Goal: Task Accomplishment & Management: Manage account settings

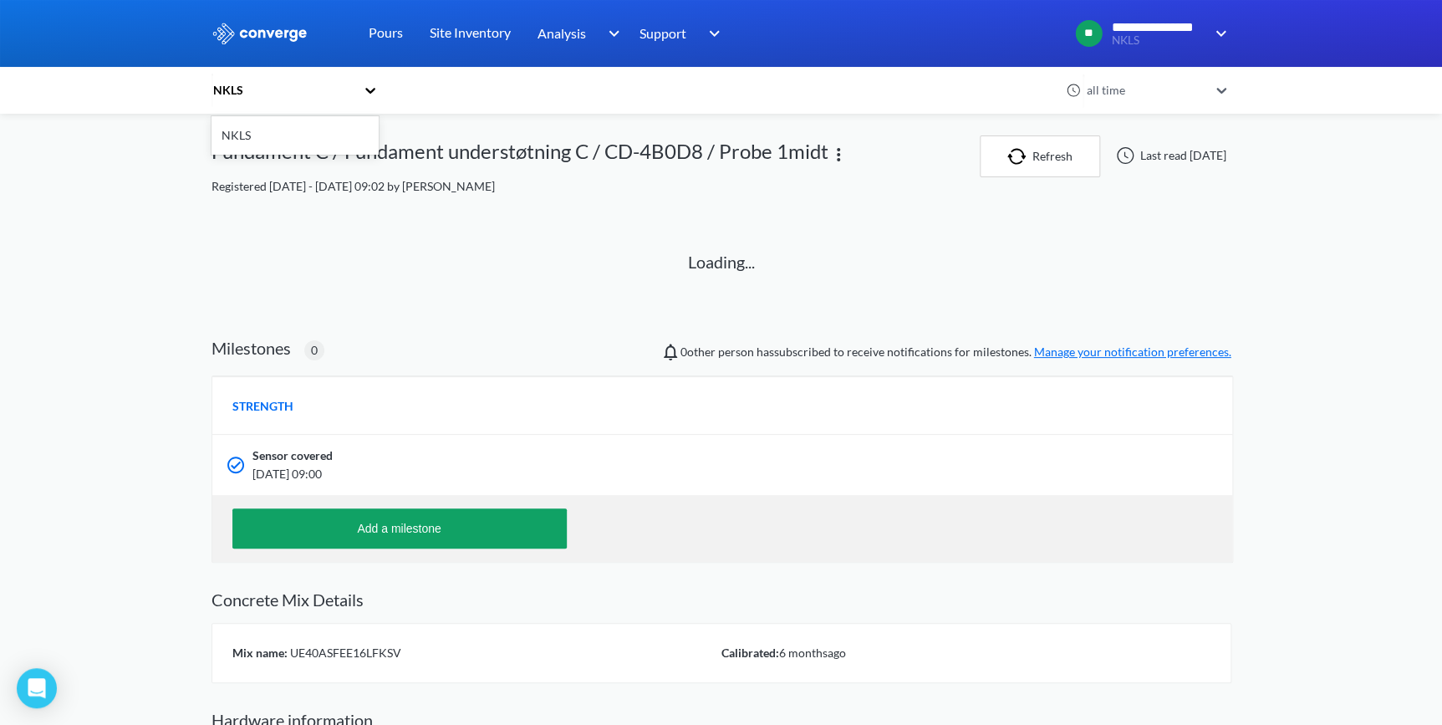
click at [374, 91] on icon at bounding box center [370, 91] width 10 height 6
click at [184, 135] on div "**********" at bounding box center [721, 424] width 1442 height 848
click at [269, 145] on div "Fundament C / Fundament understøtning C / CD-4B0D8 / Probe 1midt" at bounding box center [519, 156] width 617 height 42
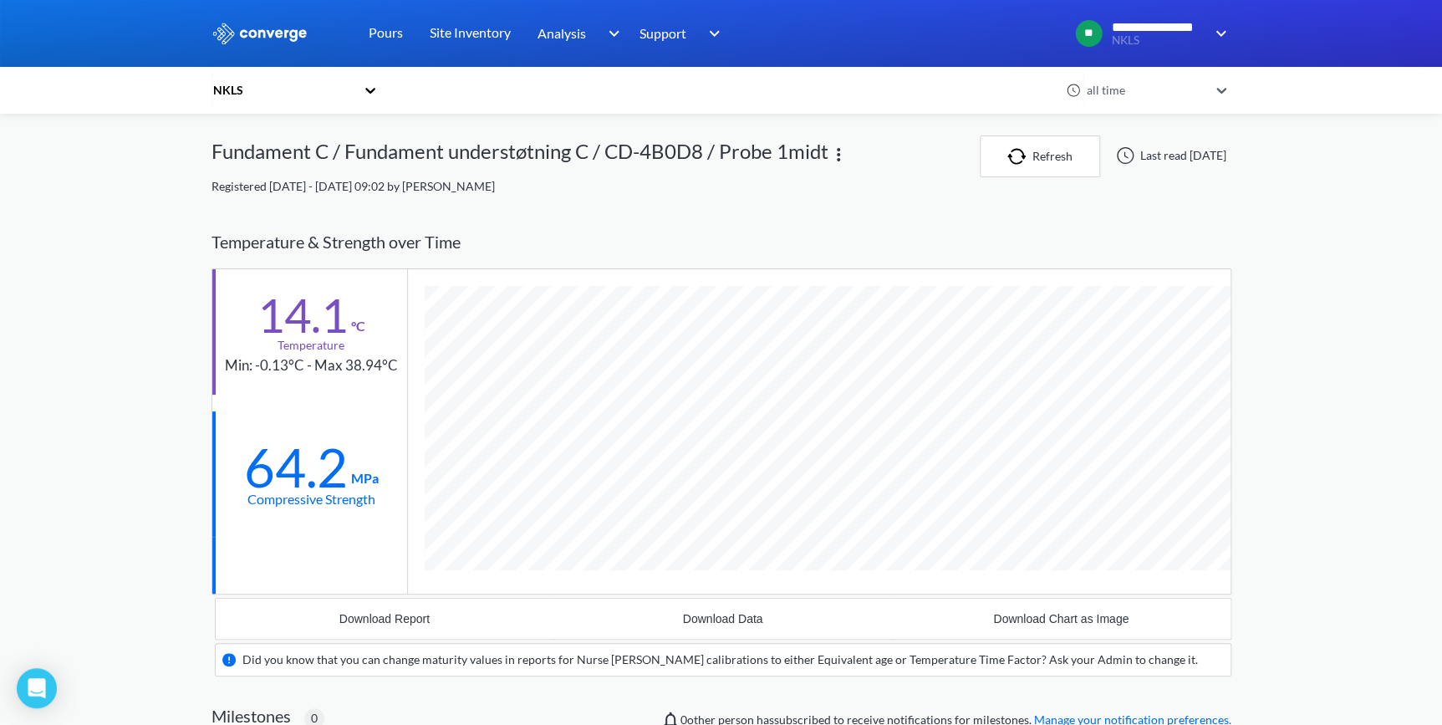
click at [235, 132] on div "NKLS all time Fundament C / Fundament understøtning C / CD-4B0D8 / Probe 1midt …" at bounding box center [721, 608] width 1020 height 1216
click at [232, 94] on div "NKLS" at bounding box center [283, 90] width 144 height 18
click at [234, 132] on div "NKLS" at bounding box center [294, 136] width 167 height 32
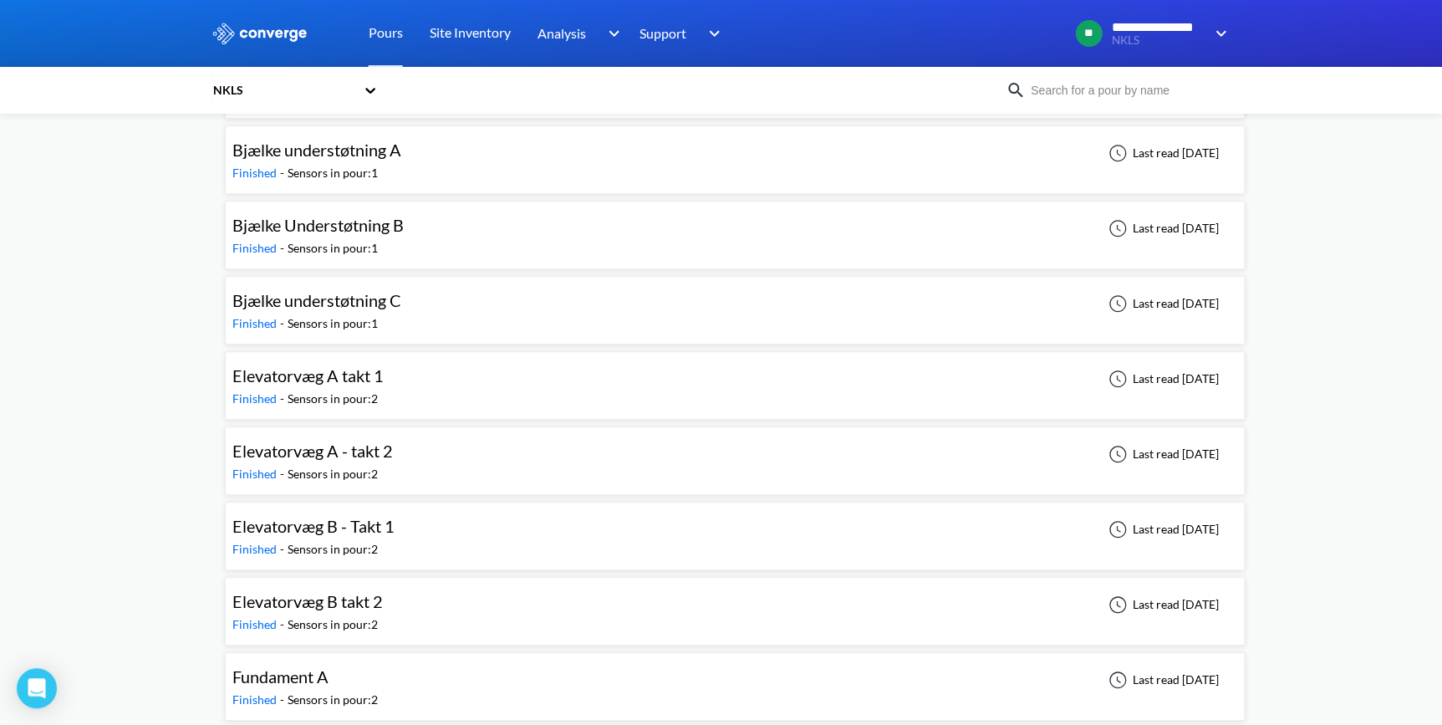
scroll to position [455, 0]
click at [347, 527] on span "Elevatorvæg B - Takt 1" at bounding box center [313, 525] width 162 height 20
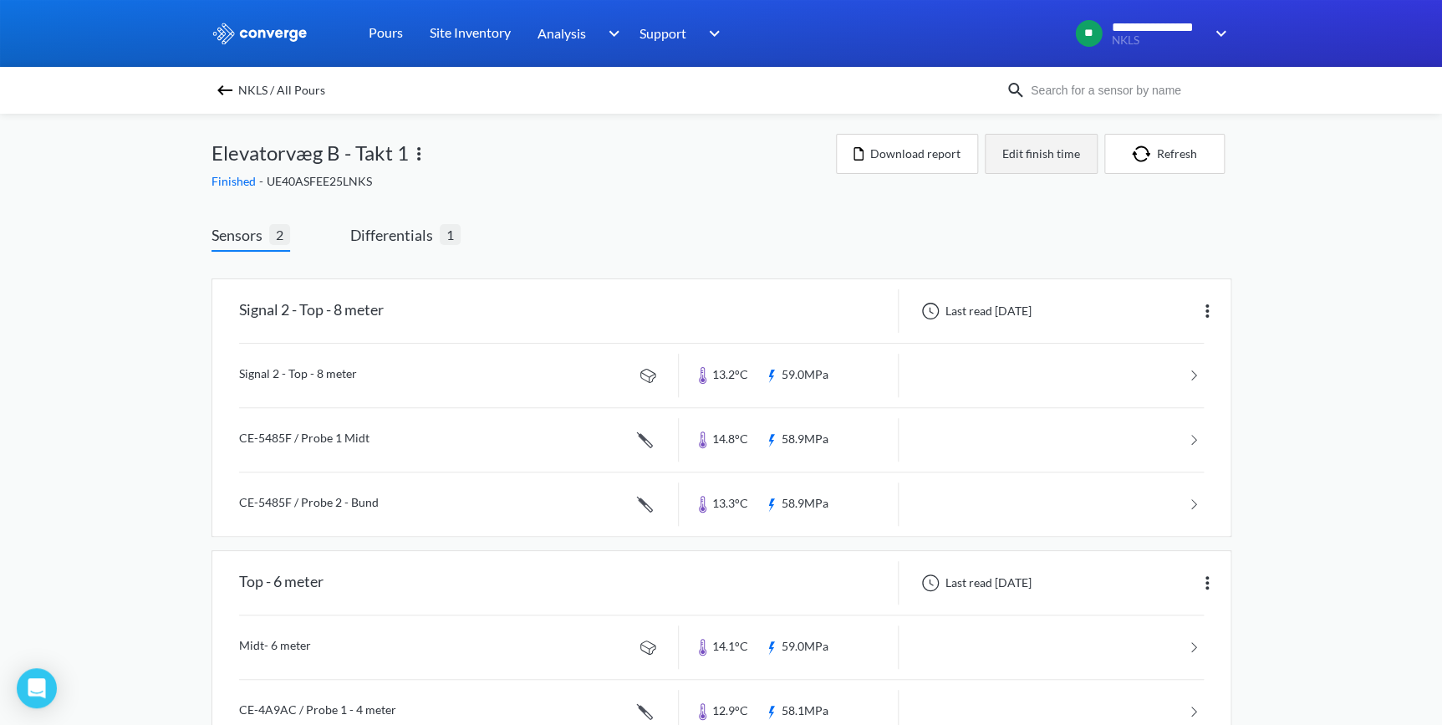
click at [1028, 150] on button "Edit finish time" at bounding box center [1041, 154] width 113 height 40
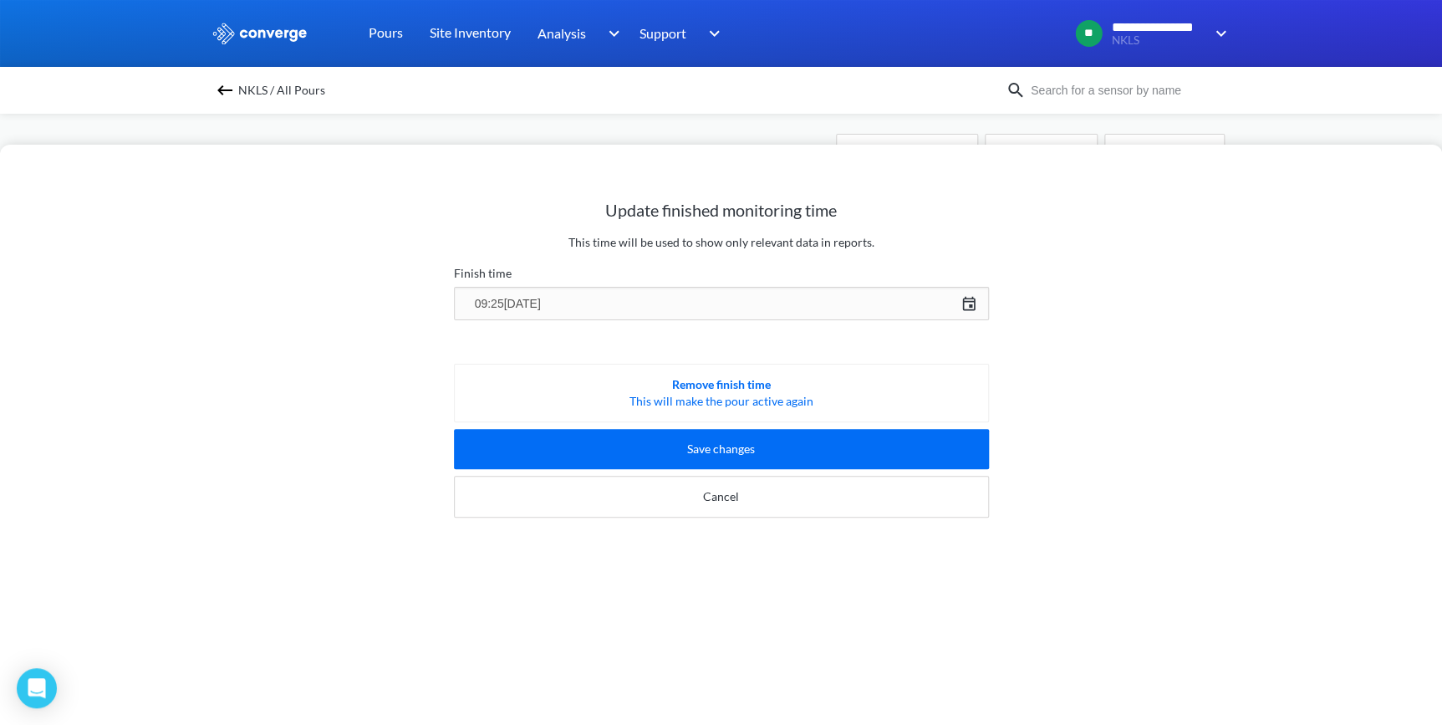
click at [792, 116] on div "Update finished monitoring time This time will be used to show only relevant da…" at bounding box center [721, 362] width 1442 height 725
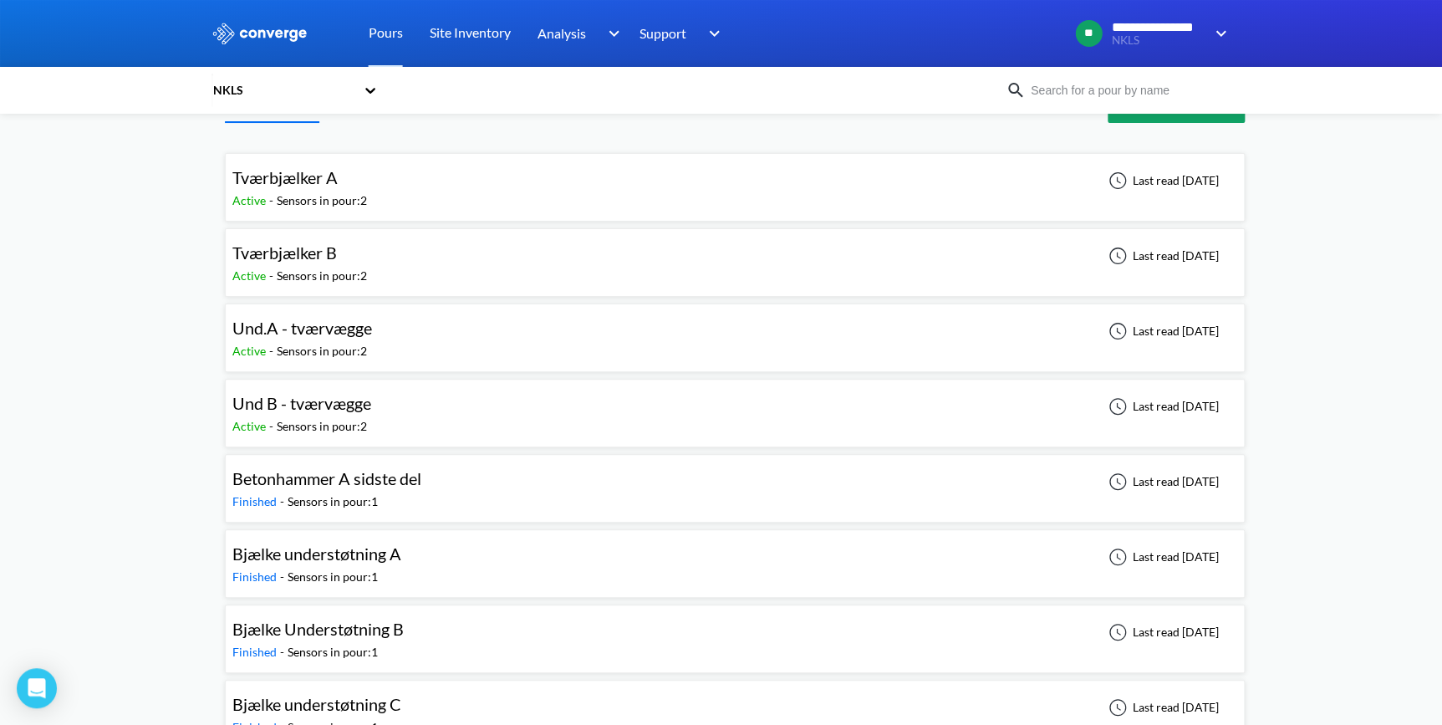
scroll to position [75, 0]
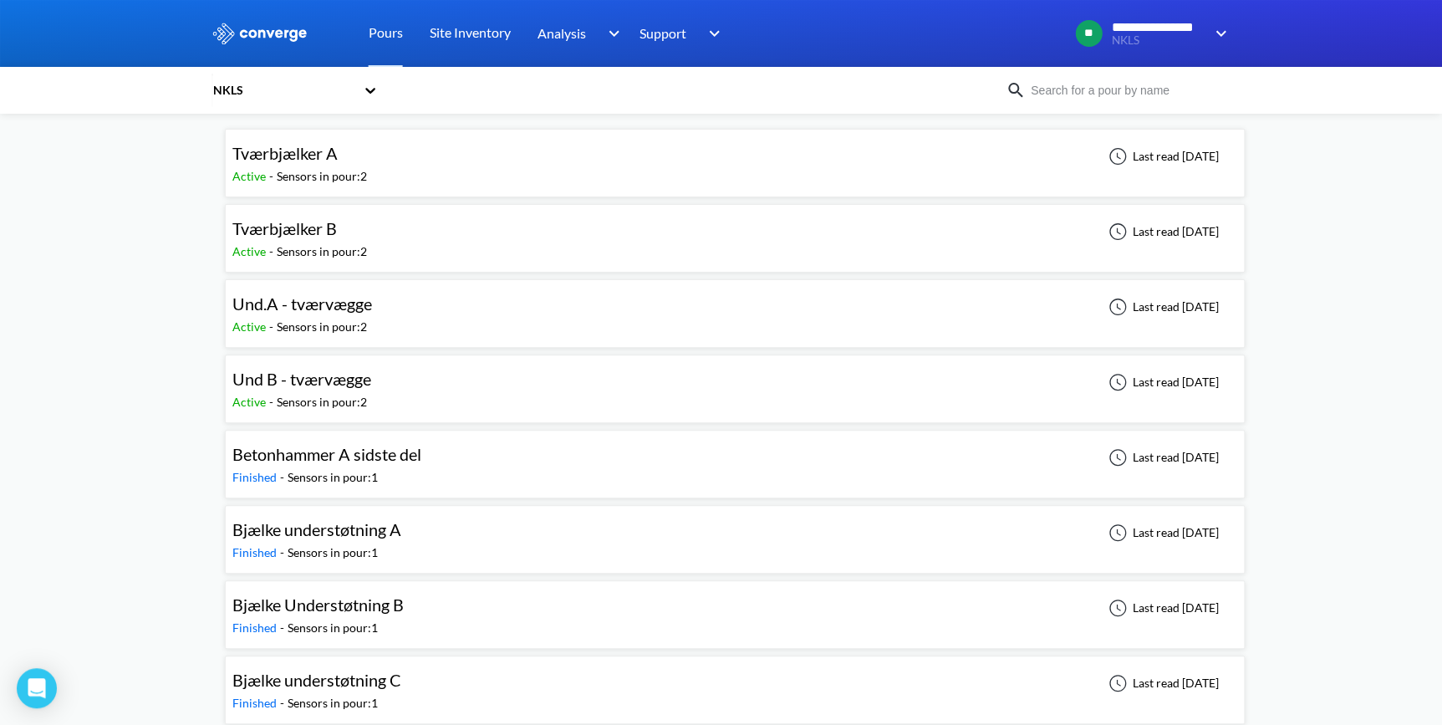
click at [283, 375] on span "Und B - tværvægge" at bounding box center [301, 379] width 139 height 20
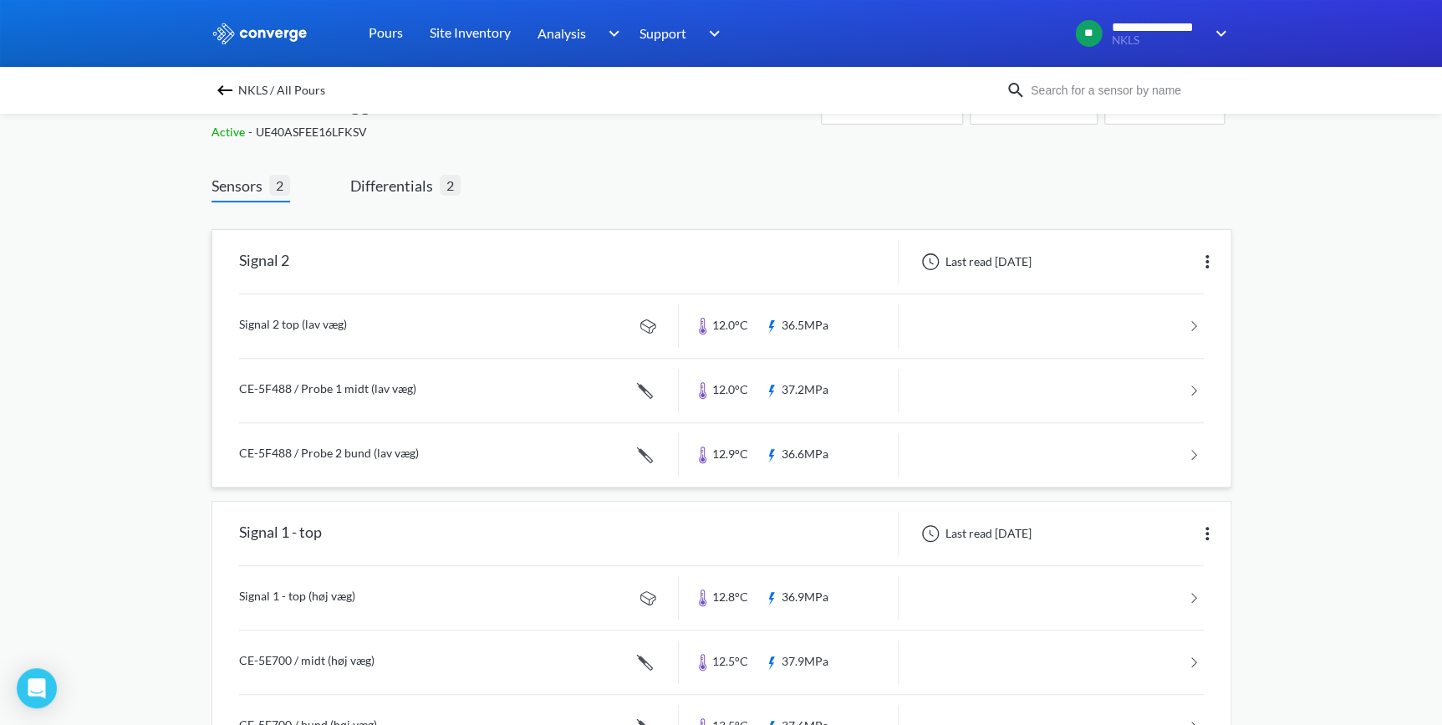
scroll to position [75, 0]
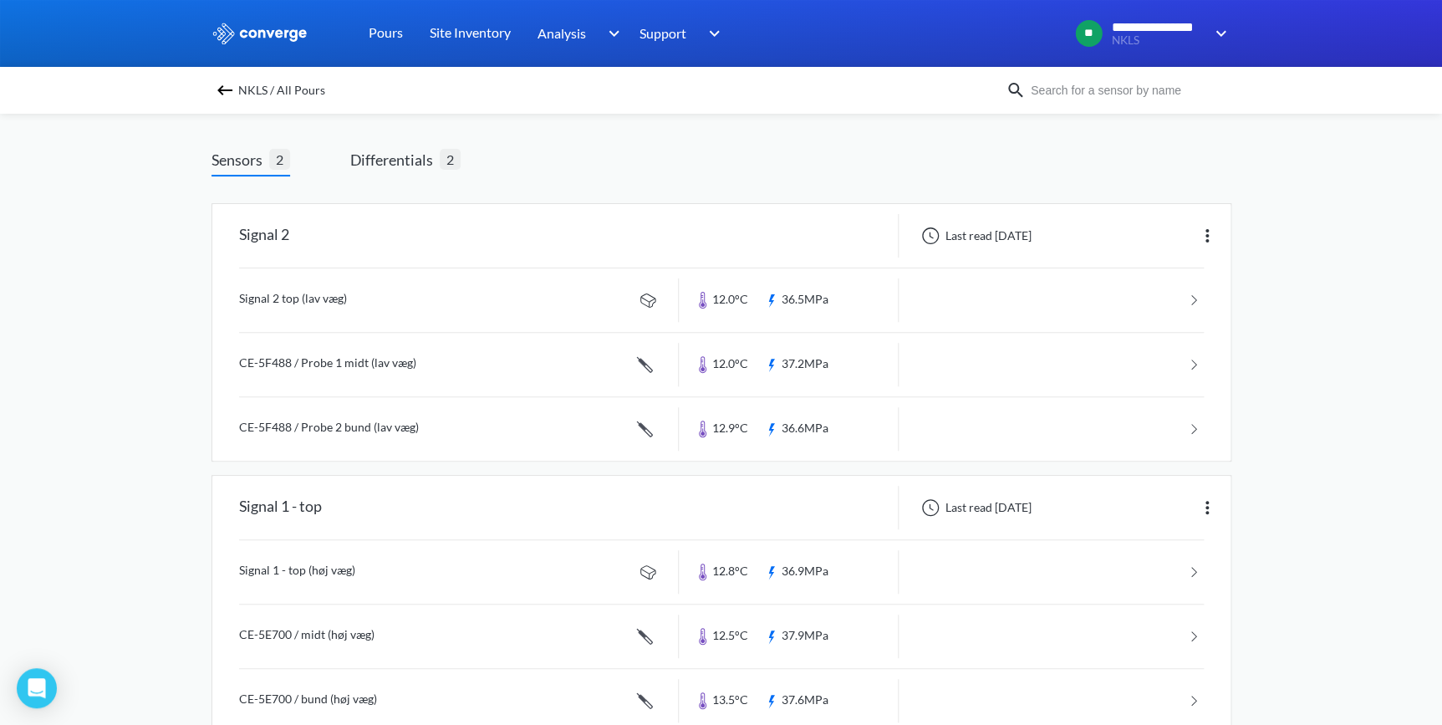
click at [406, 158] on span "Differentials" at bounding box center [394, 159] width 89 height 23
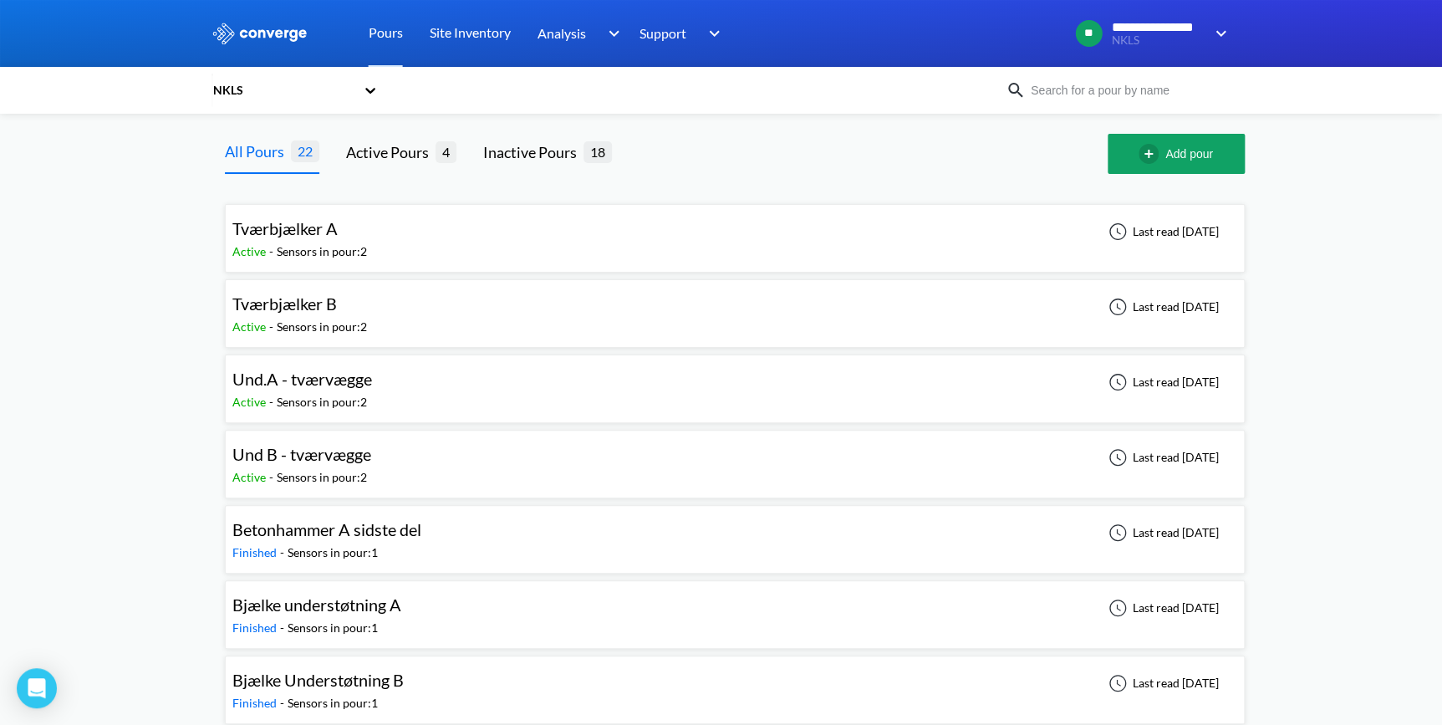
click at [354, 397] on div "Sensors in pour: 2" at bounding box center [322, 402] width 90 height 18
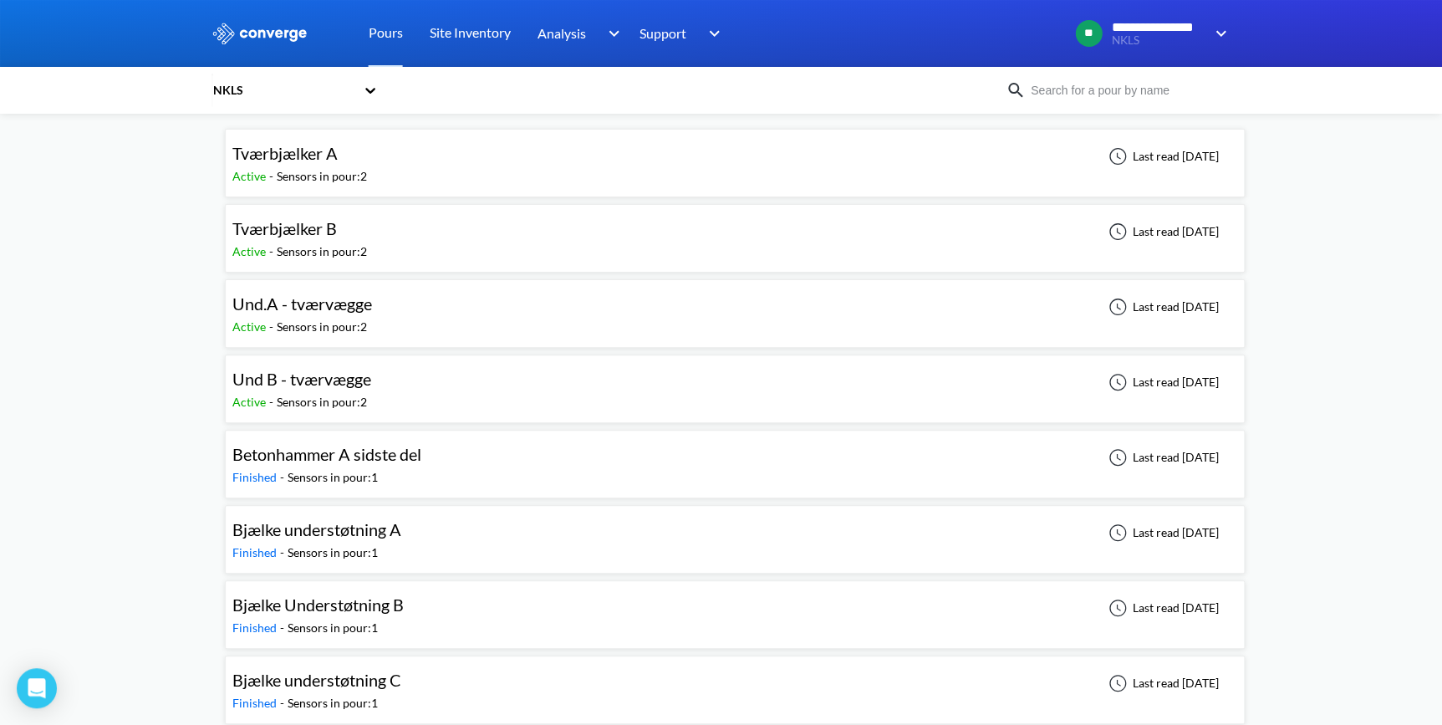
click at [307, 229] on span "Tværbjælker B" at bounding box center [284, 228] width 104 height 20
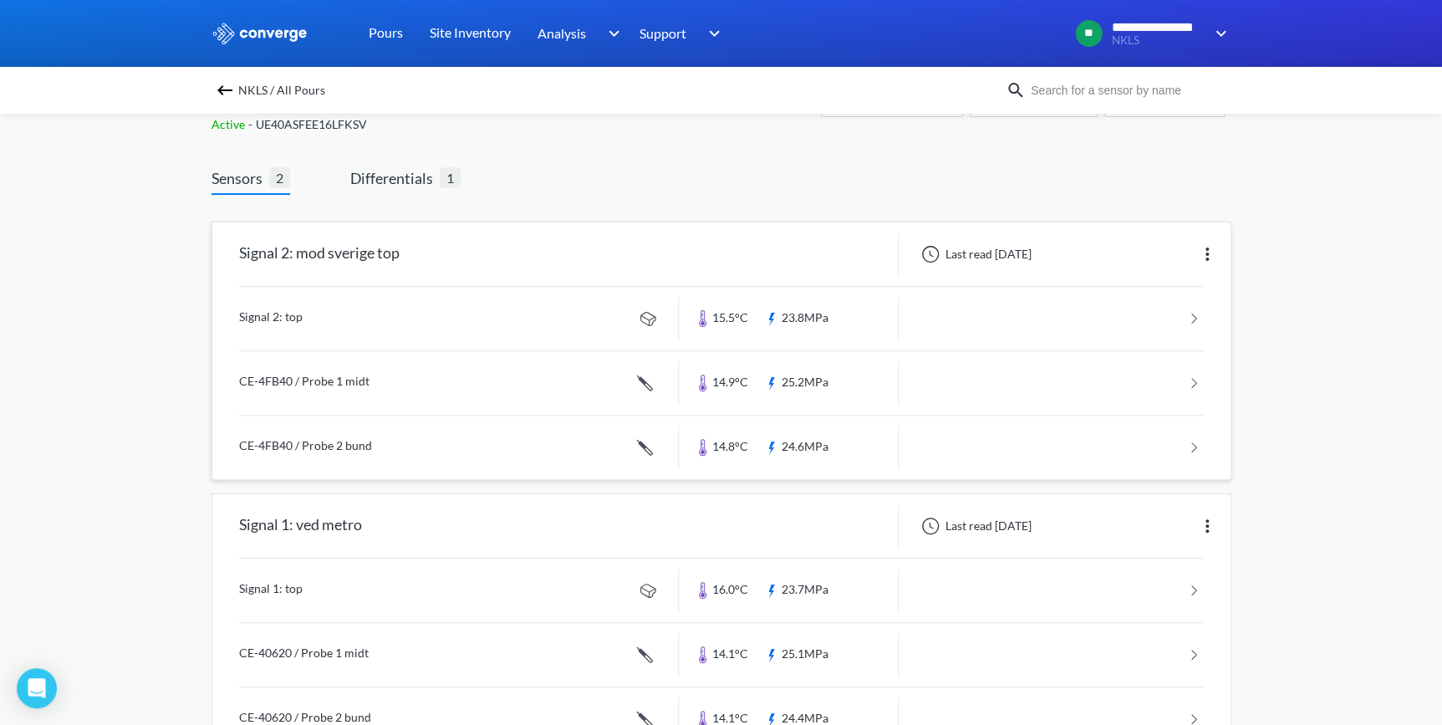
scroll to position [115, 0]
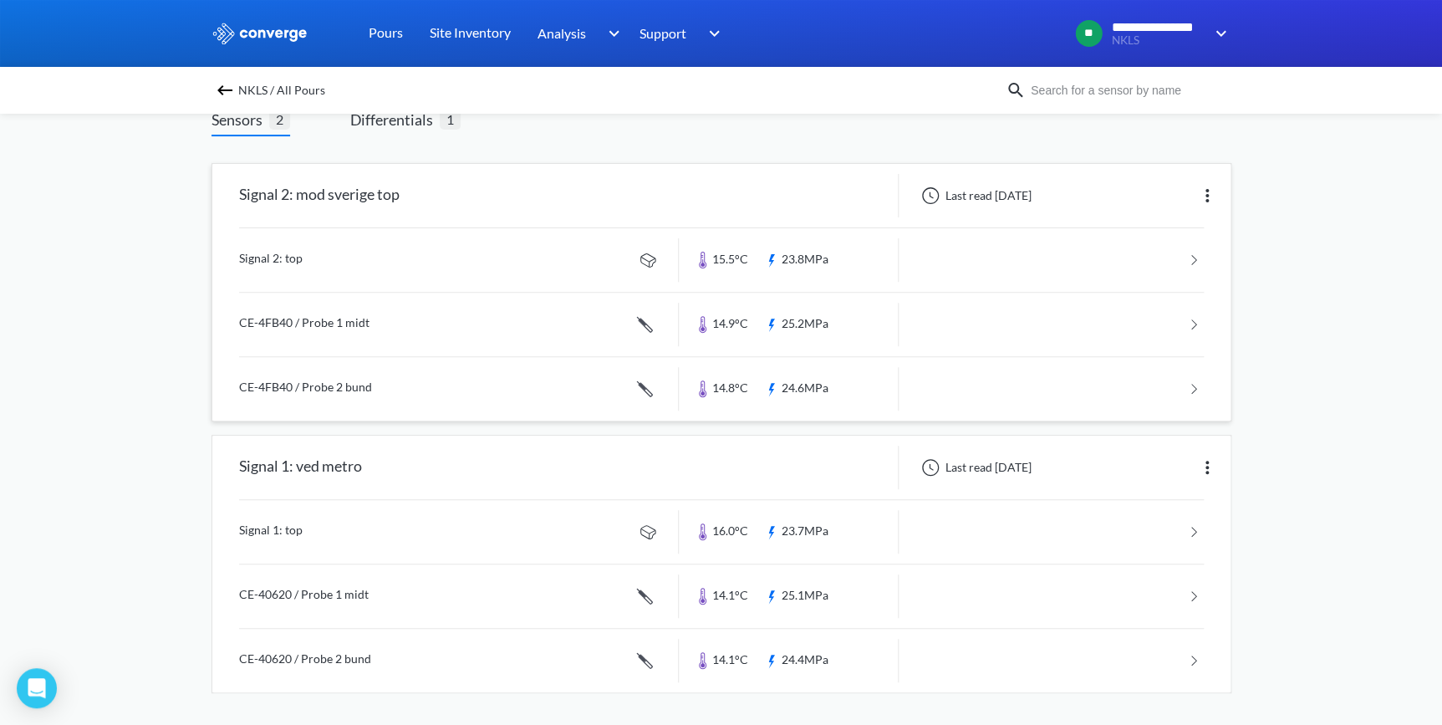
click at [273, 267] on link at bounding box center [721, 260] width 964 height 64
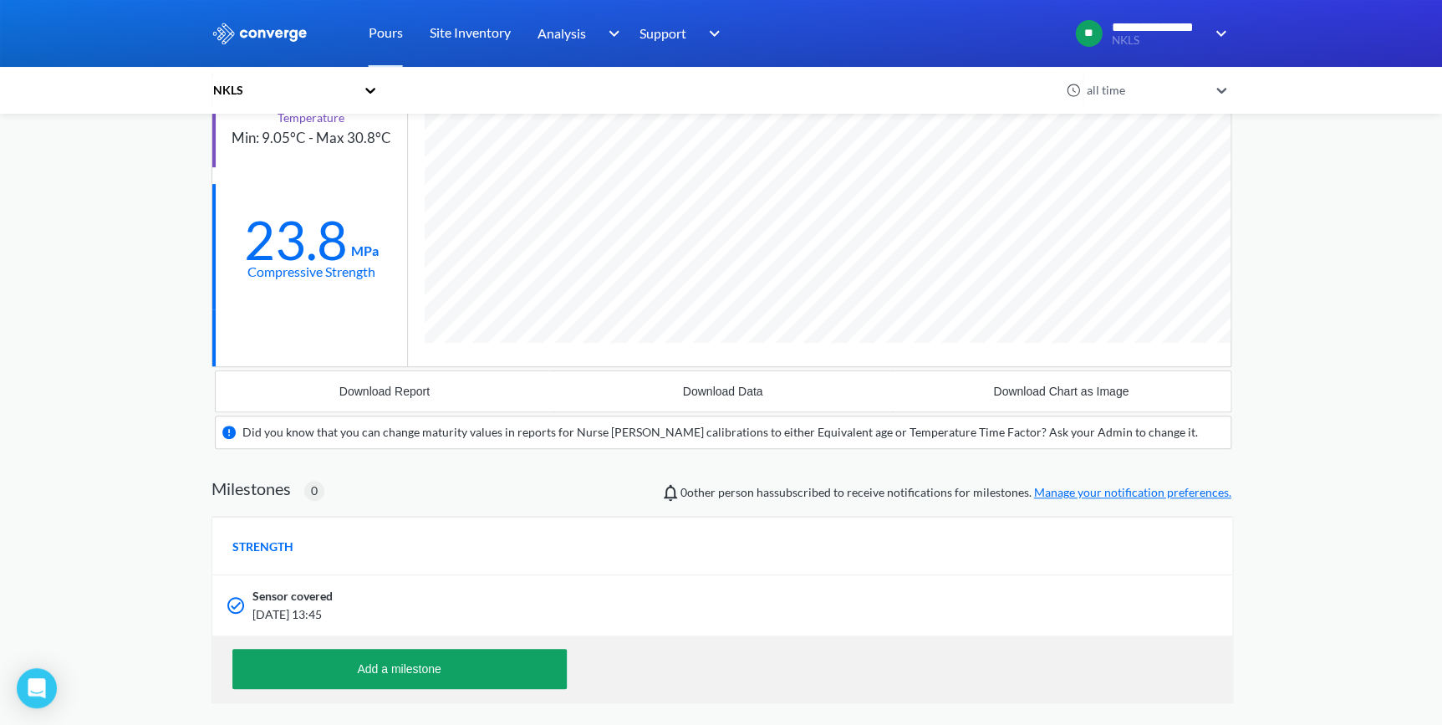
scroll to position [1036, 1020]
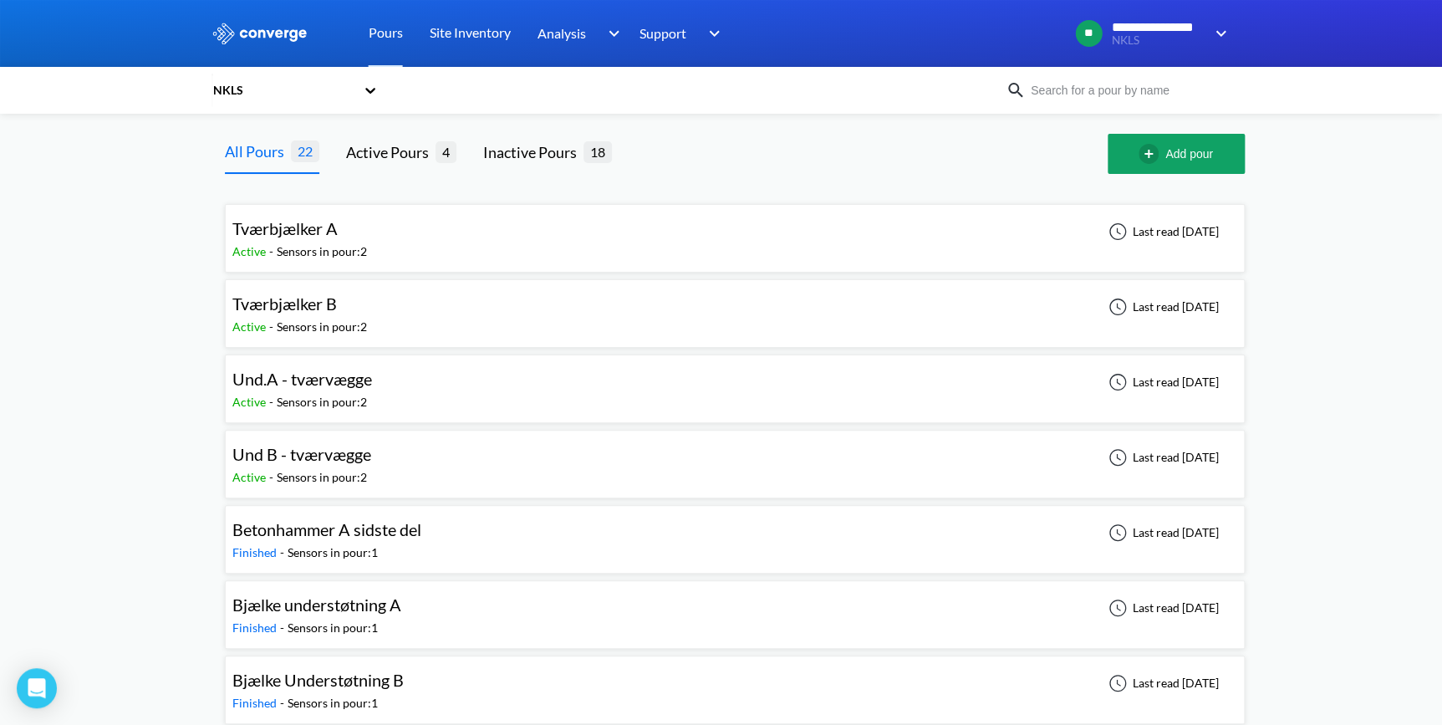
click at [305, 454] on span "Und B - tværvægge" at bounding box center [301, 454] width 139 height 20
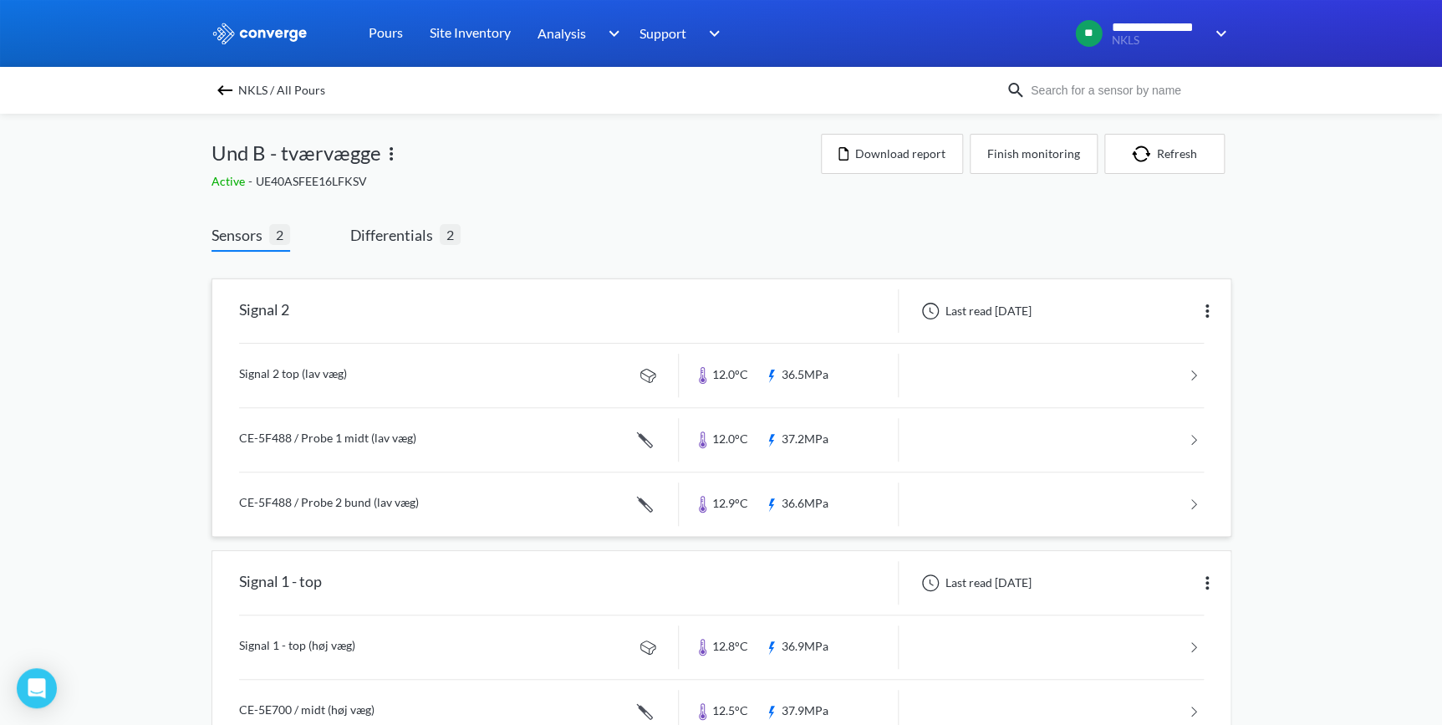
click at [277, 369] on link at bounding box center [721, 375] width 964 height 64
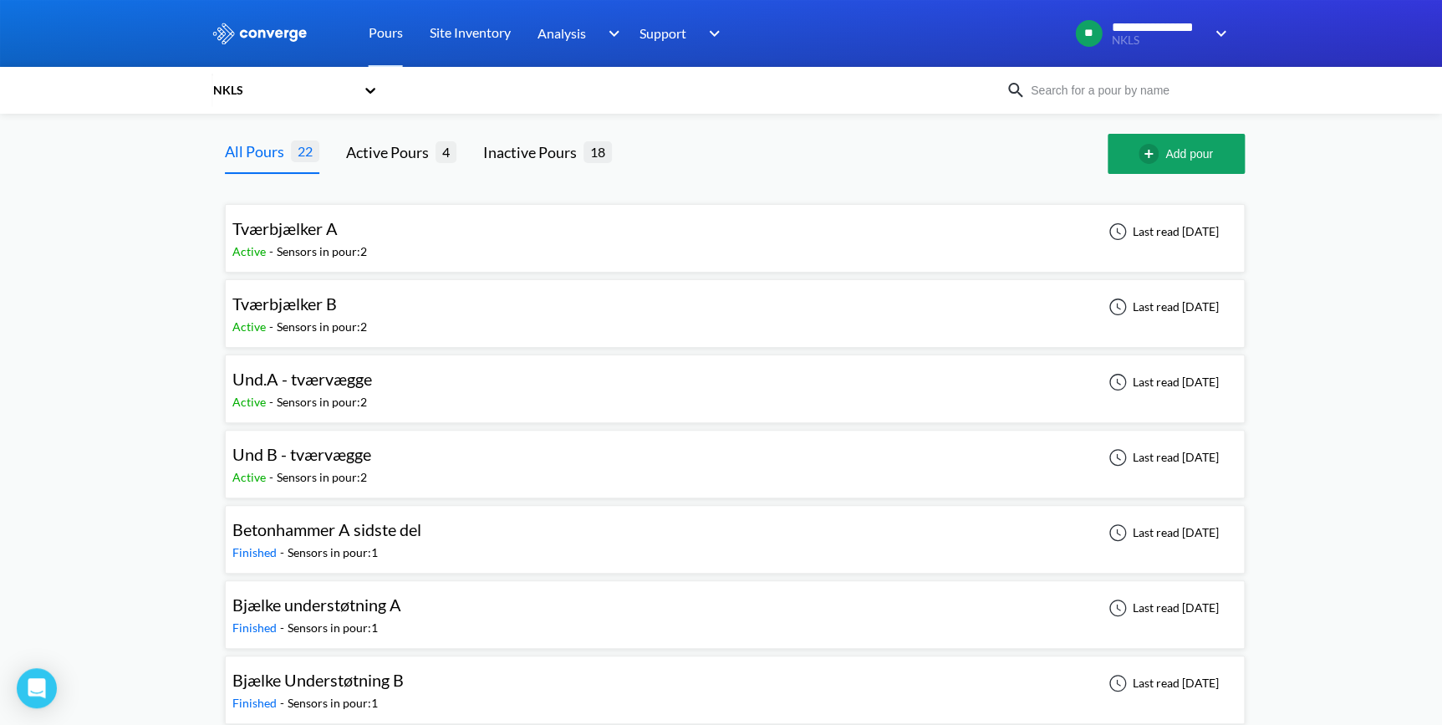
click at [310, 376] on span "Und.A - tværvægge" at bounding box center [302, 379] width 140 height 20
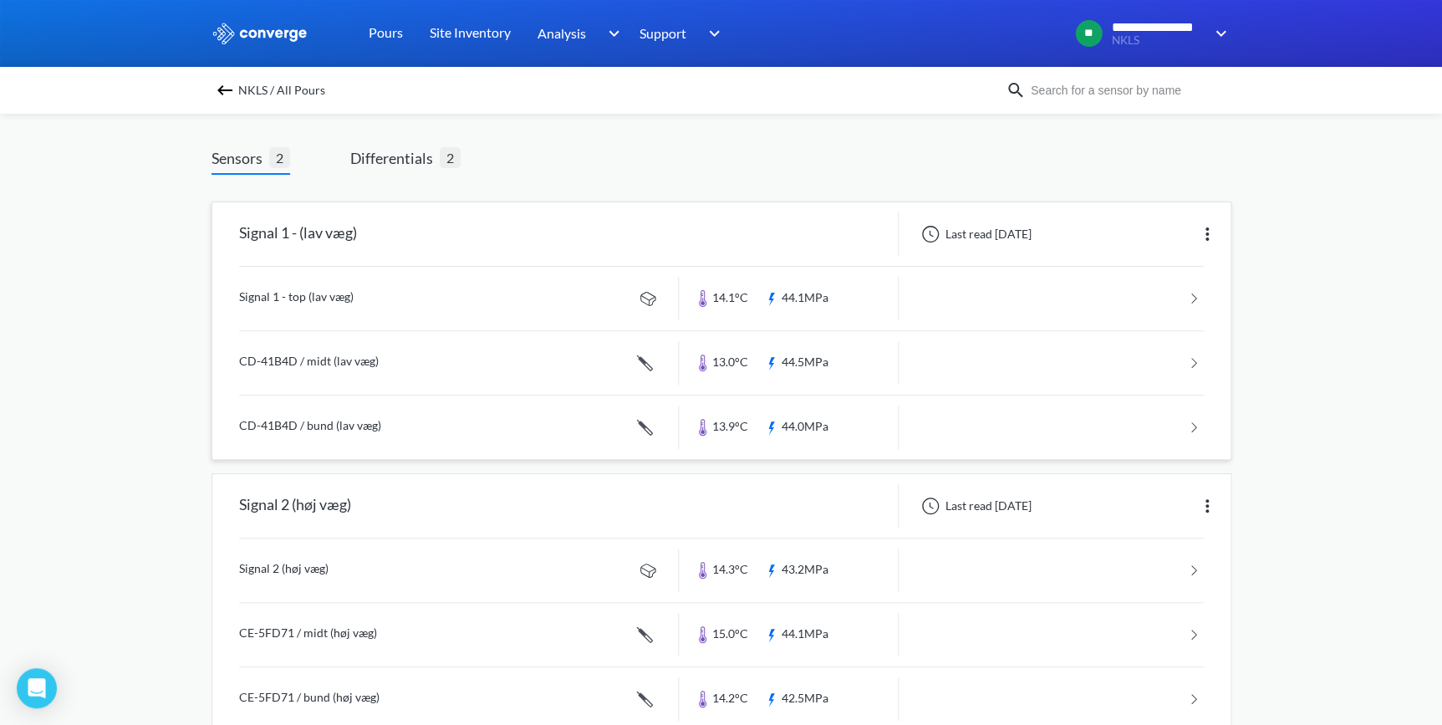
scroll to position [39, 0]
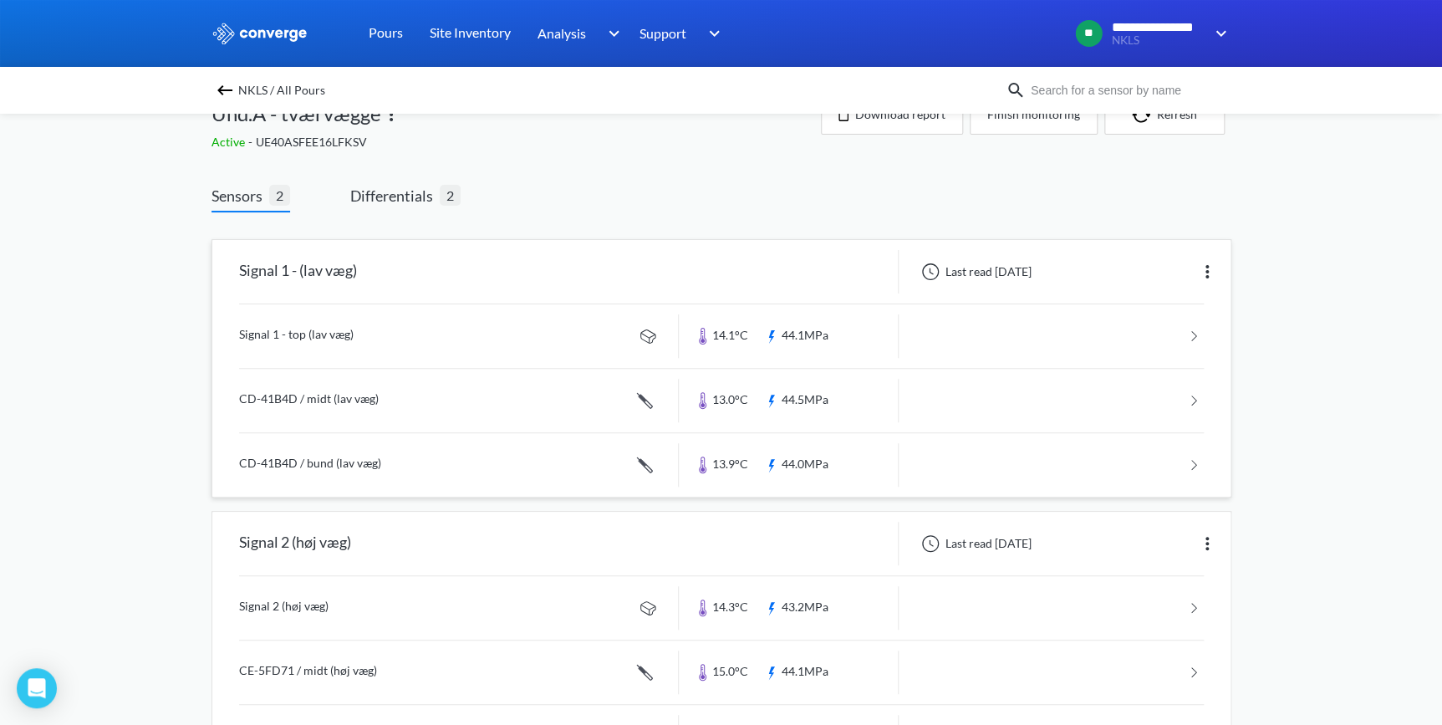
click at [273, 325] on link at bounding box center [721, 336] width 964 height 64
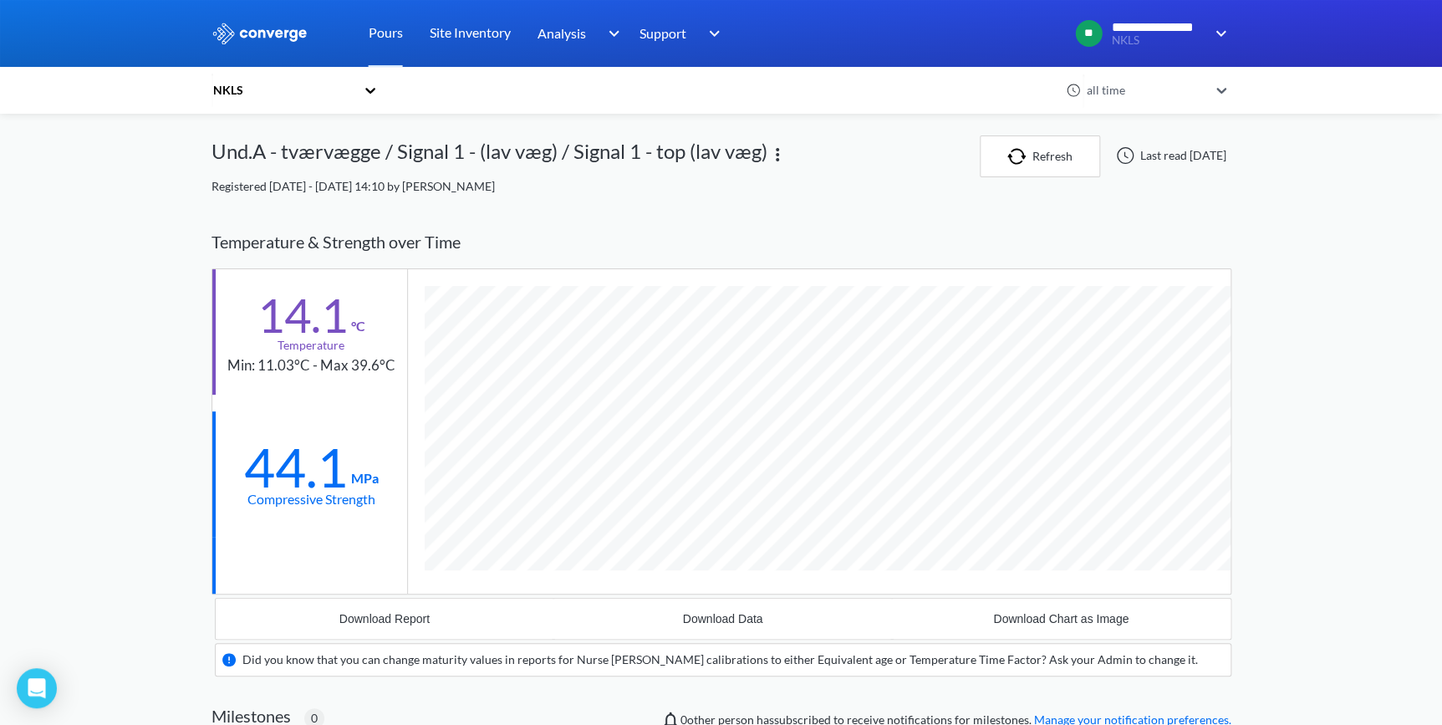
scroll to position [1036, 1020]
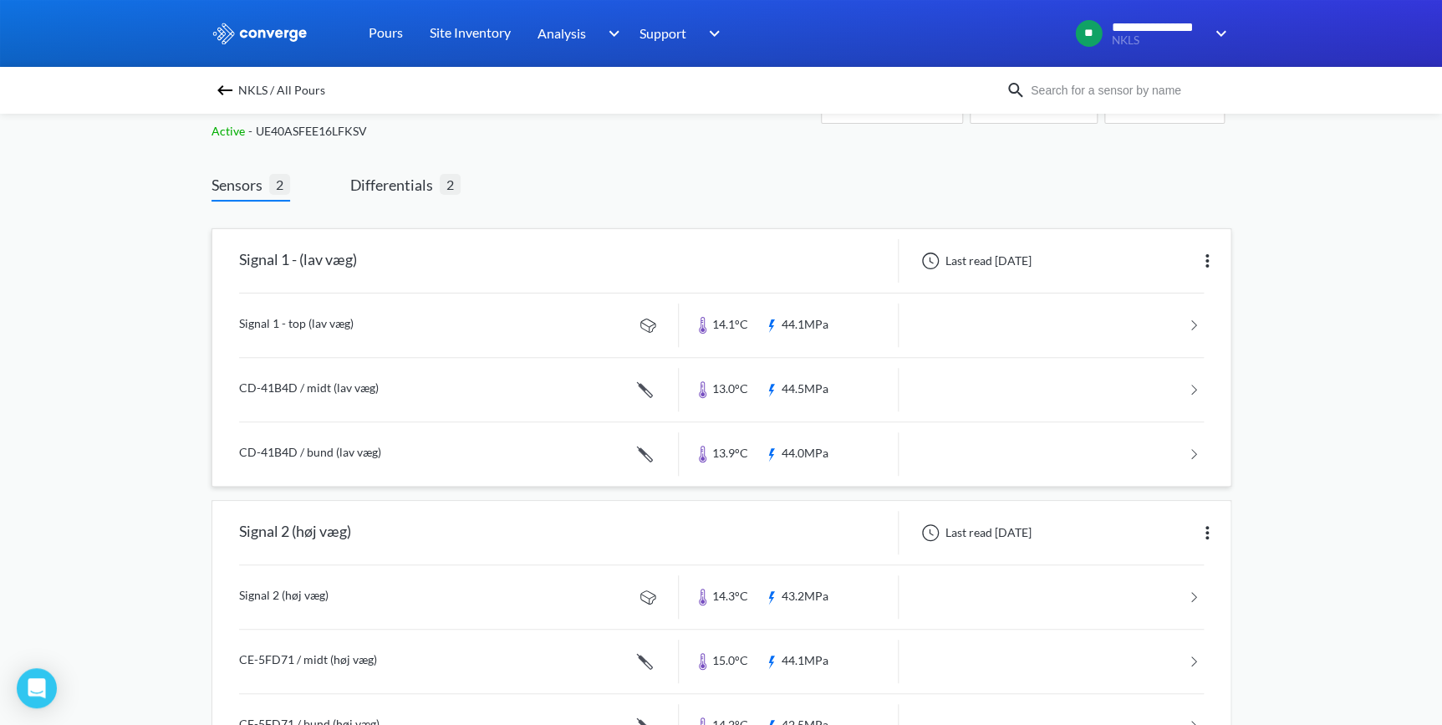
scroll to position [115, 0]
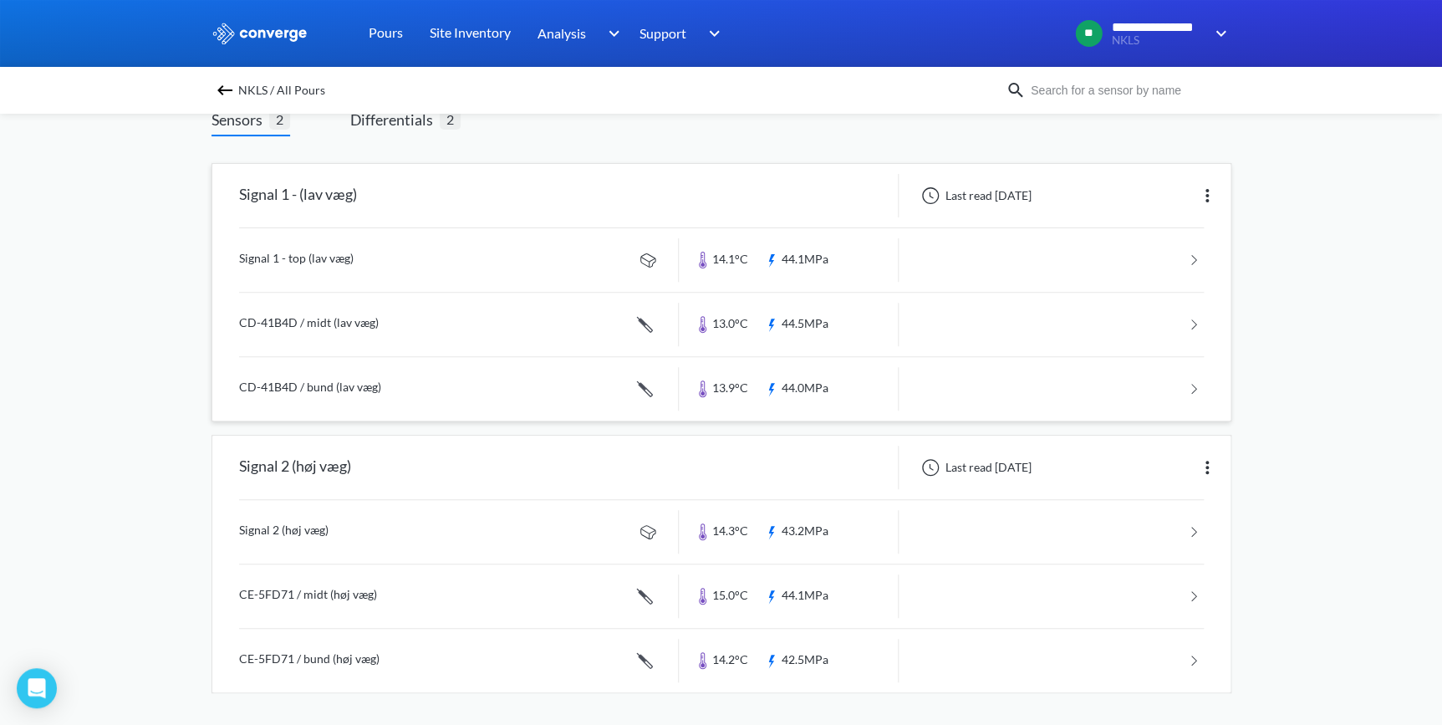
click at [258, 254] on link at bounding box center [721, 260] width 964 height 64
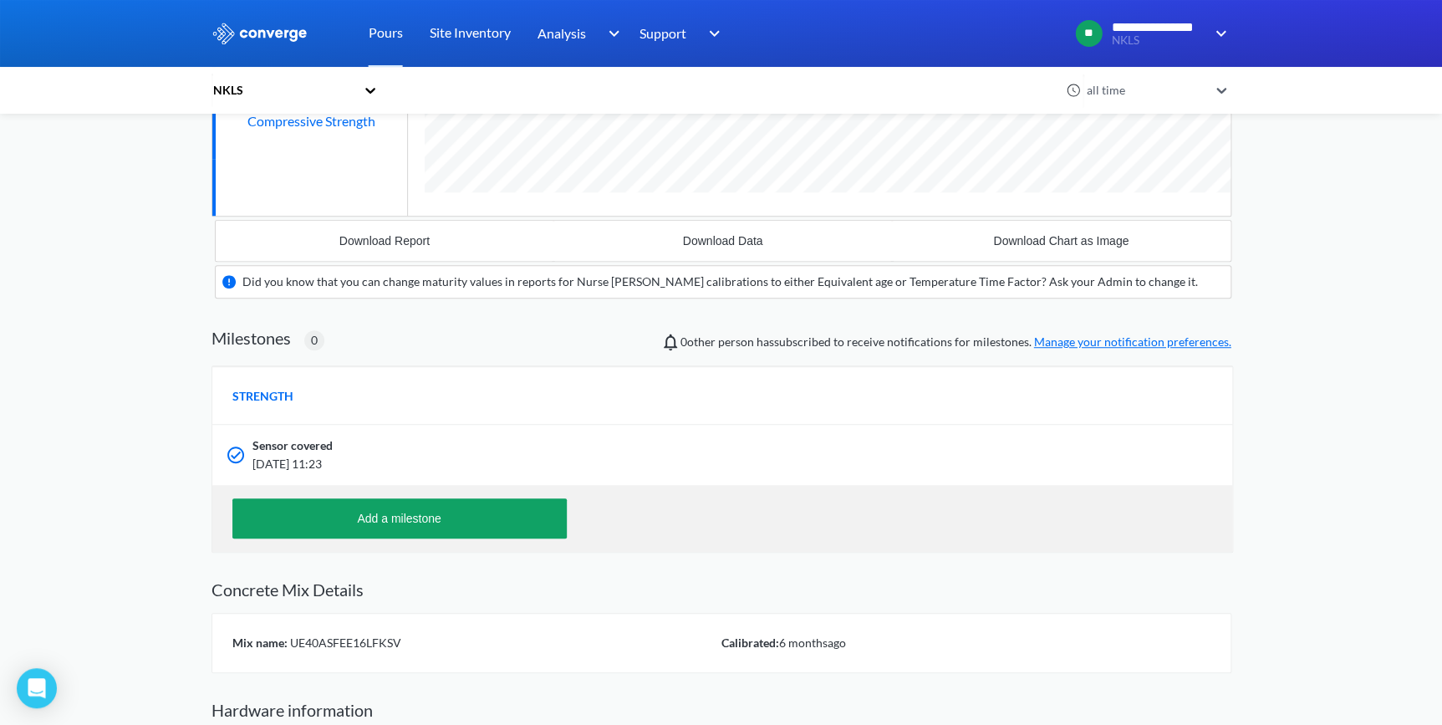
scroll to position [379, 0]
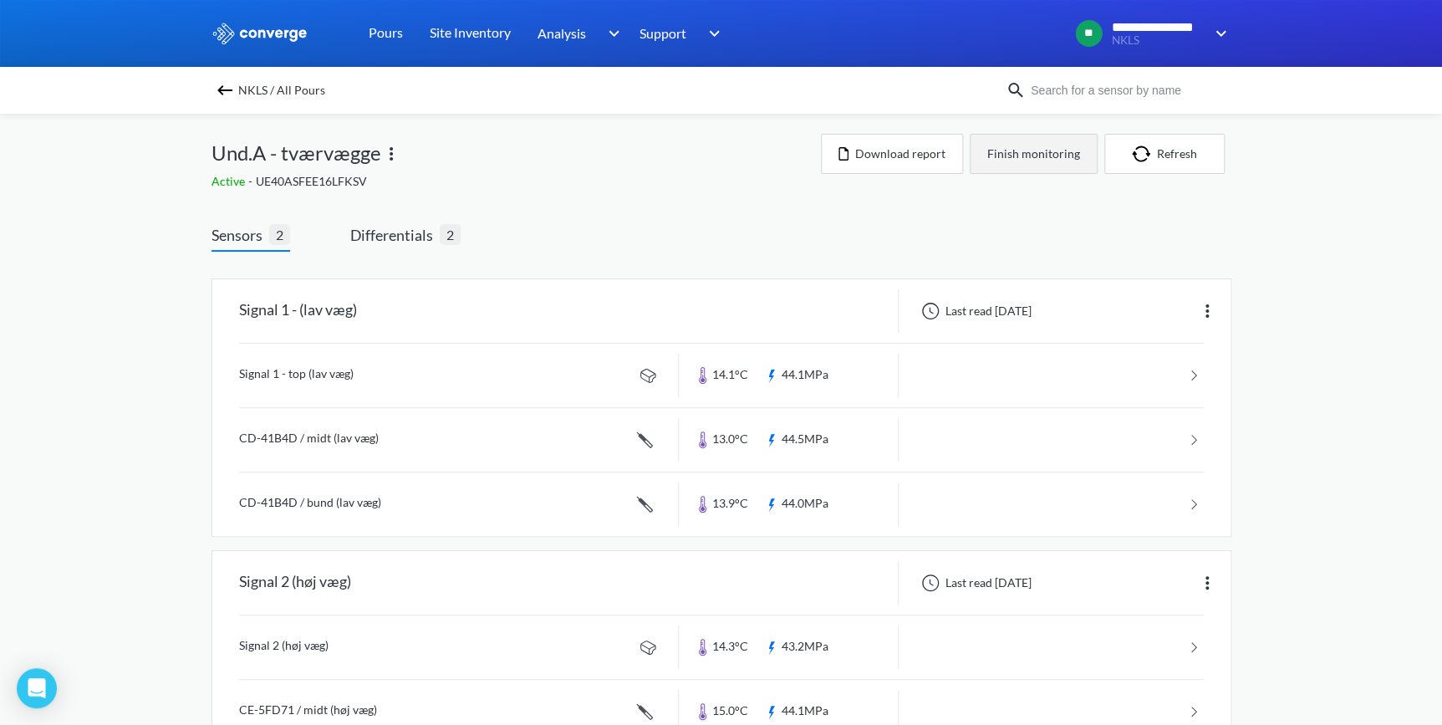
click at [1061, 153] on button "Finish monitoring" at bounding box center [1033, 154] width 128 height 40
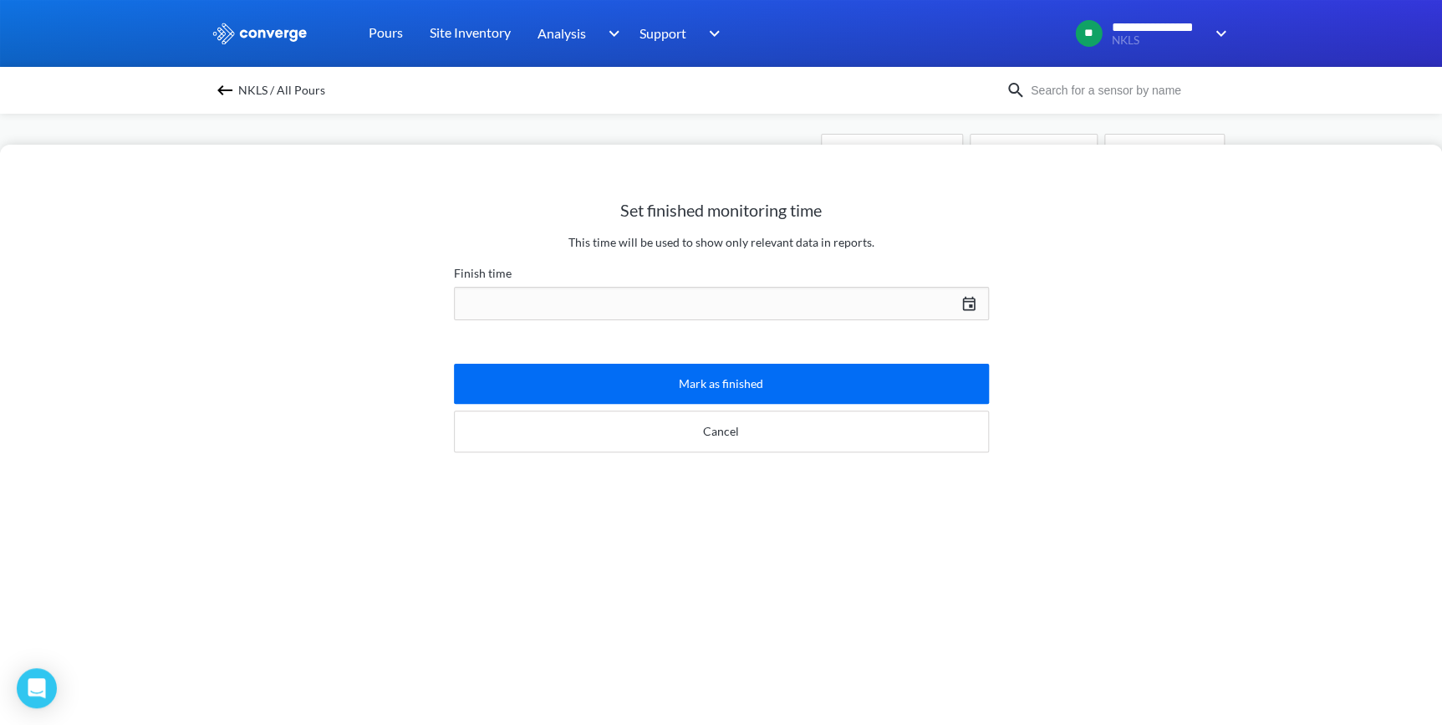
click at [956, 303] on div "[DATE] Press the down arrow key to interact with the calendar and select a date…" at bounding box center [721, 303] width 535 height 40
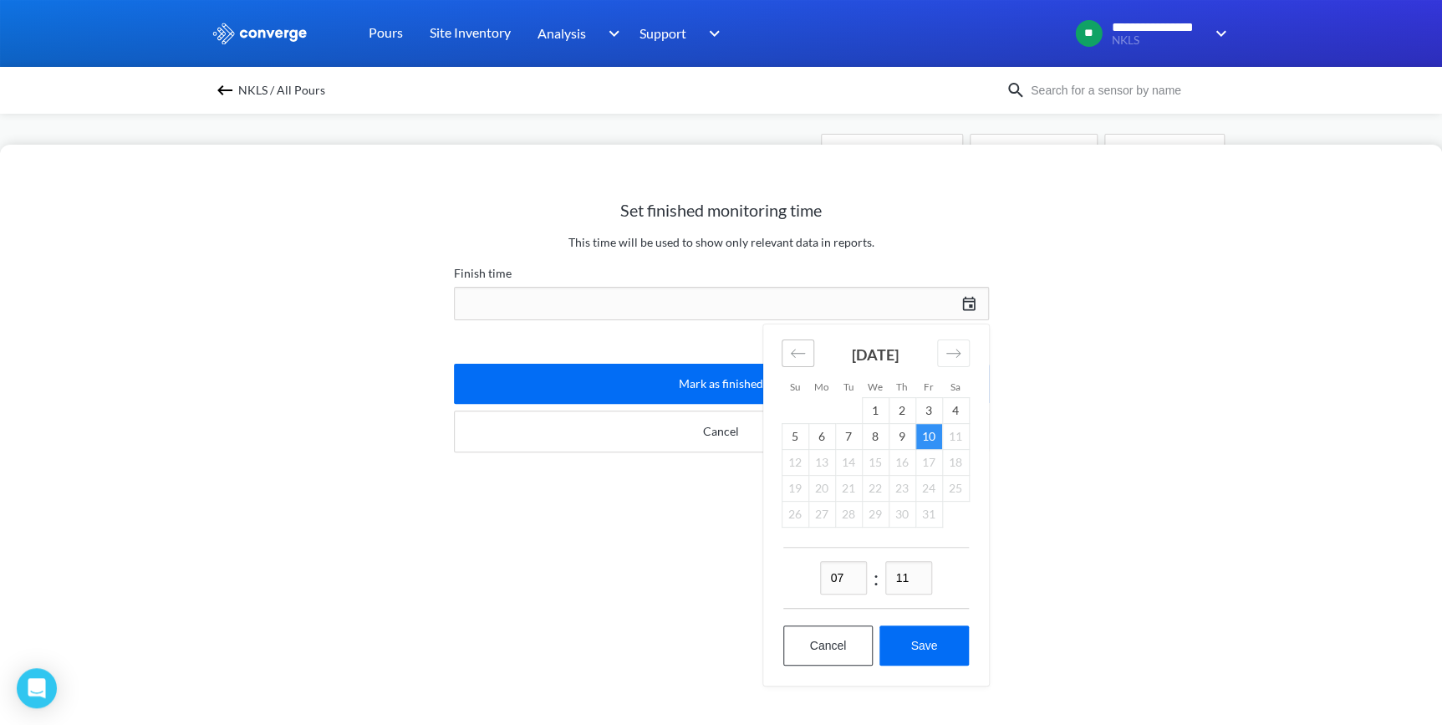
click at [796, 347] on icon "Move backward to switch to the previous month." at bounding box center [798, 353] width 16 height 16
drag, startPoint x: 794, startPoint y: 349, endPoint x: 836, endPoint y: 371, distance: 47.5
click at [793, 349] on icon "Move backward to switch to the previous month." at bounding box center [798, 353] width 16 height 16
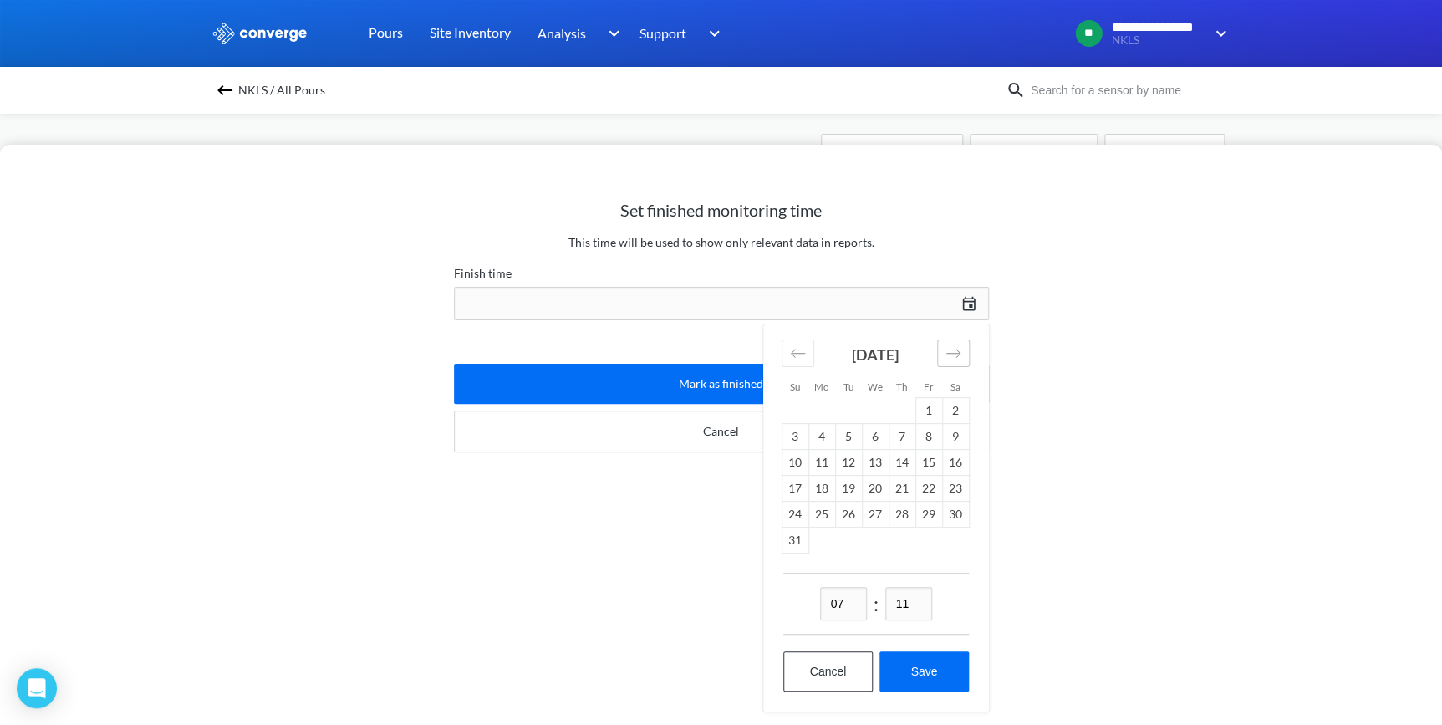
click at [954, 345] on icon "Move forward to switch to the next month." at bounding box center [953, 353] width 16 height 16
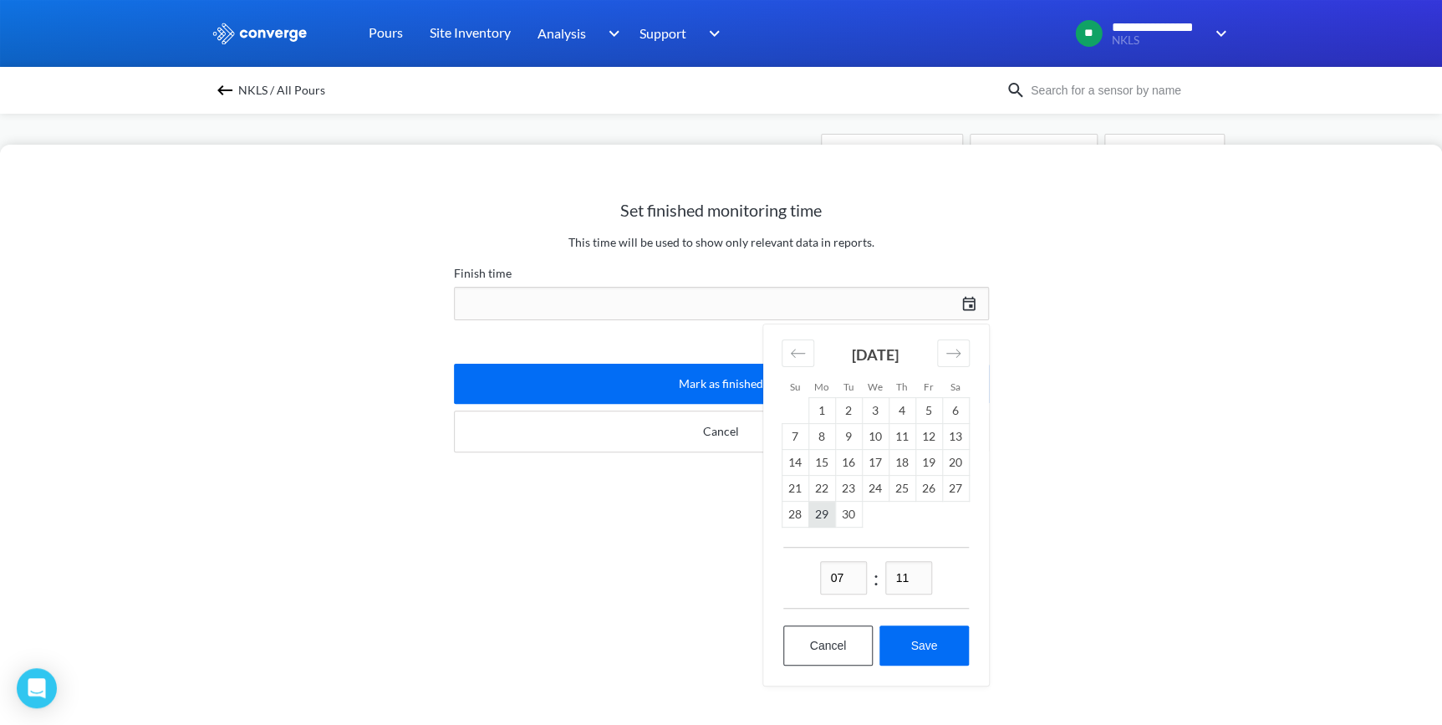
click at [817, 512] on td "29" at bounding box center [821, 514] width 27 height 26
click at [925, 643] on button "Save" at bounding box center [923, 645] width 89 height 40
type input "07:11[DATE]"
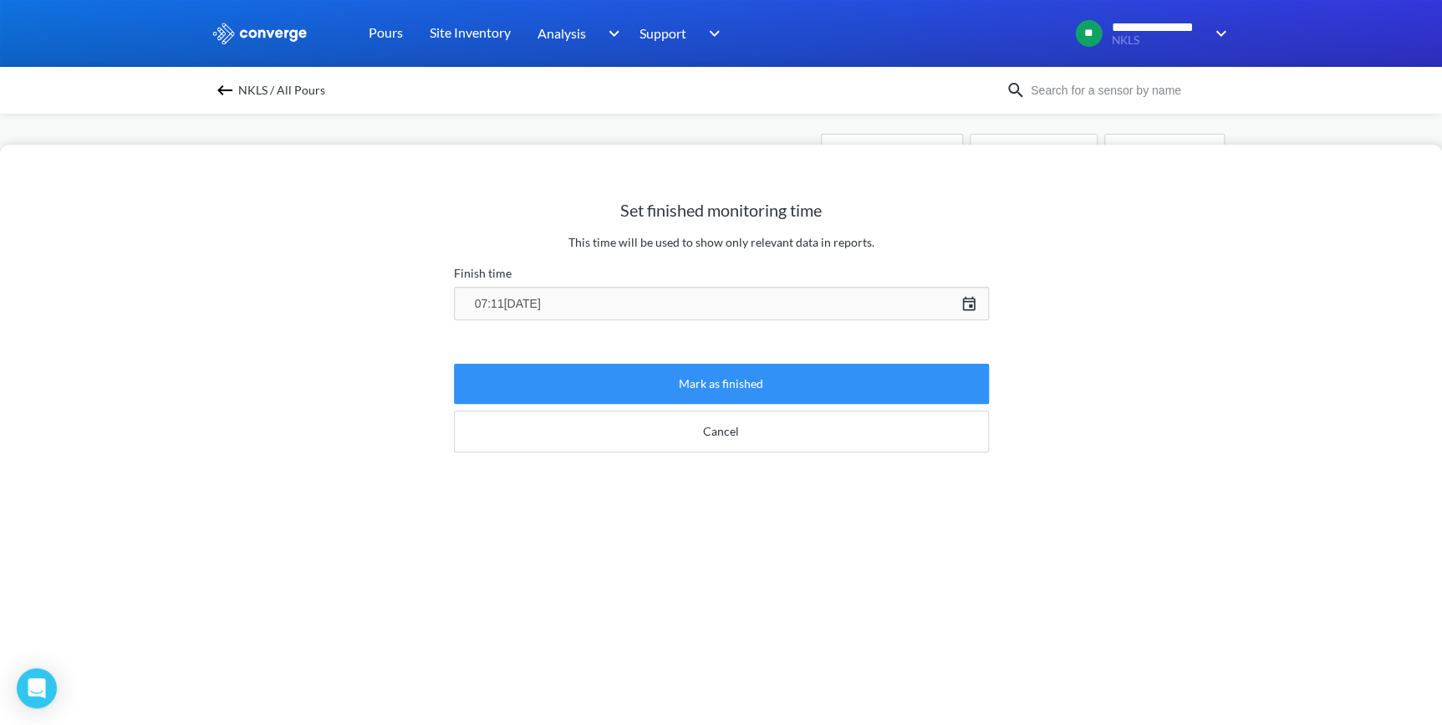
click at [721, 391] on button "Mark as finished" at bounding box center [721, 384] width 535 height 40
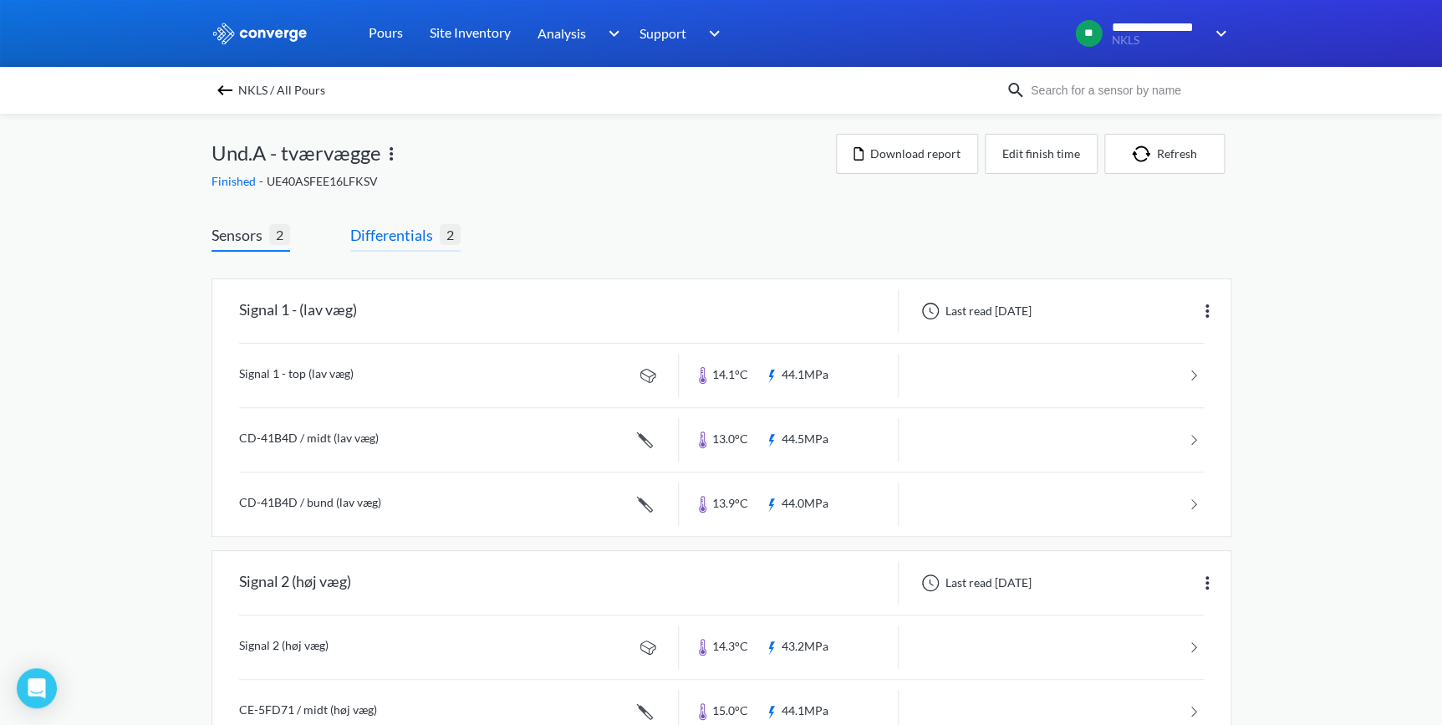
click at [389, 241] on span "Differentials" at bounding box center [394, 234] width 89 height 23
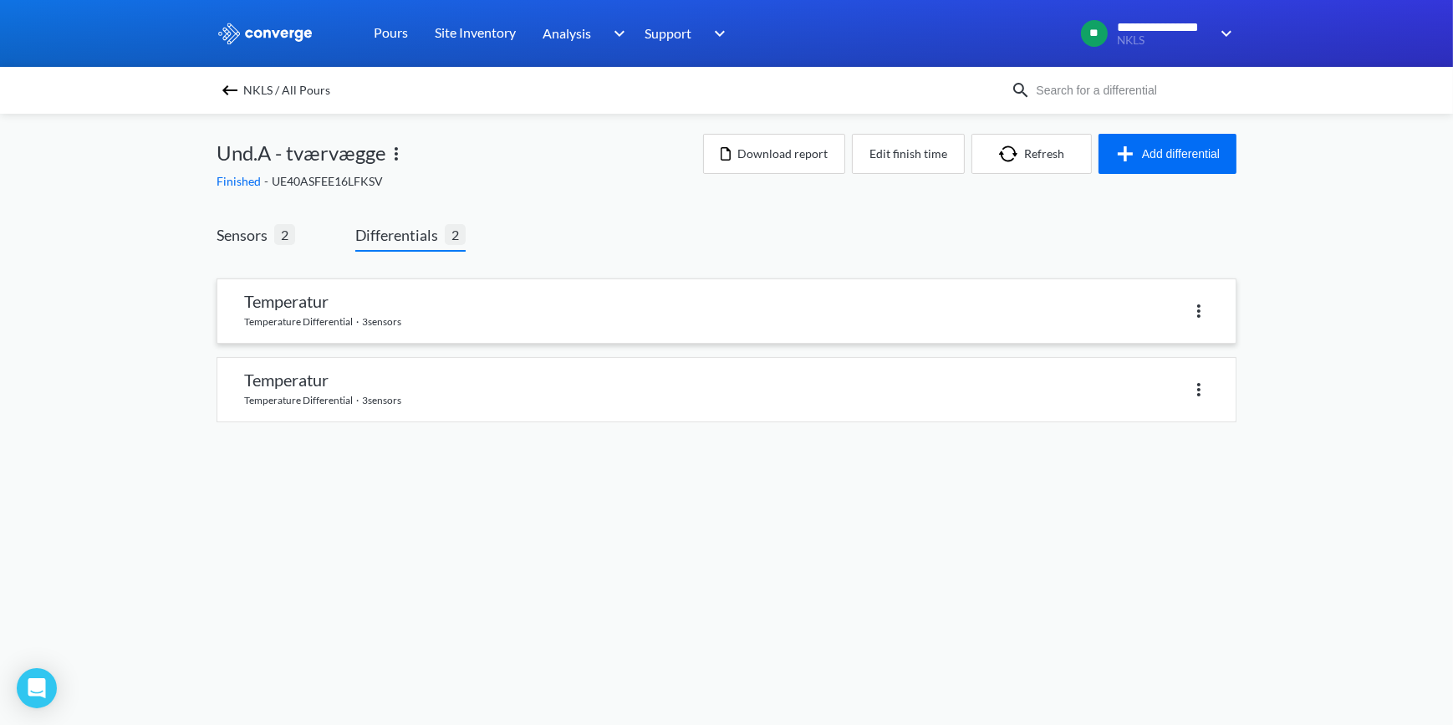
click at [267, 301] on link at bounding box center [726, 311] width 1018 height 64
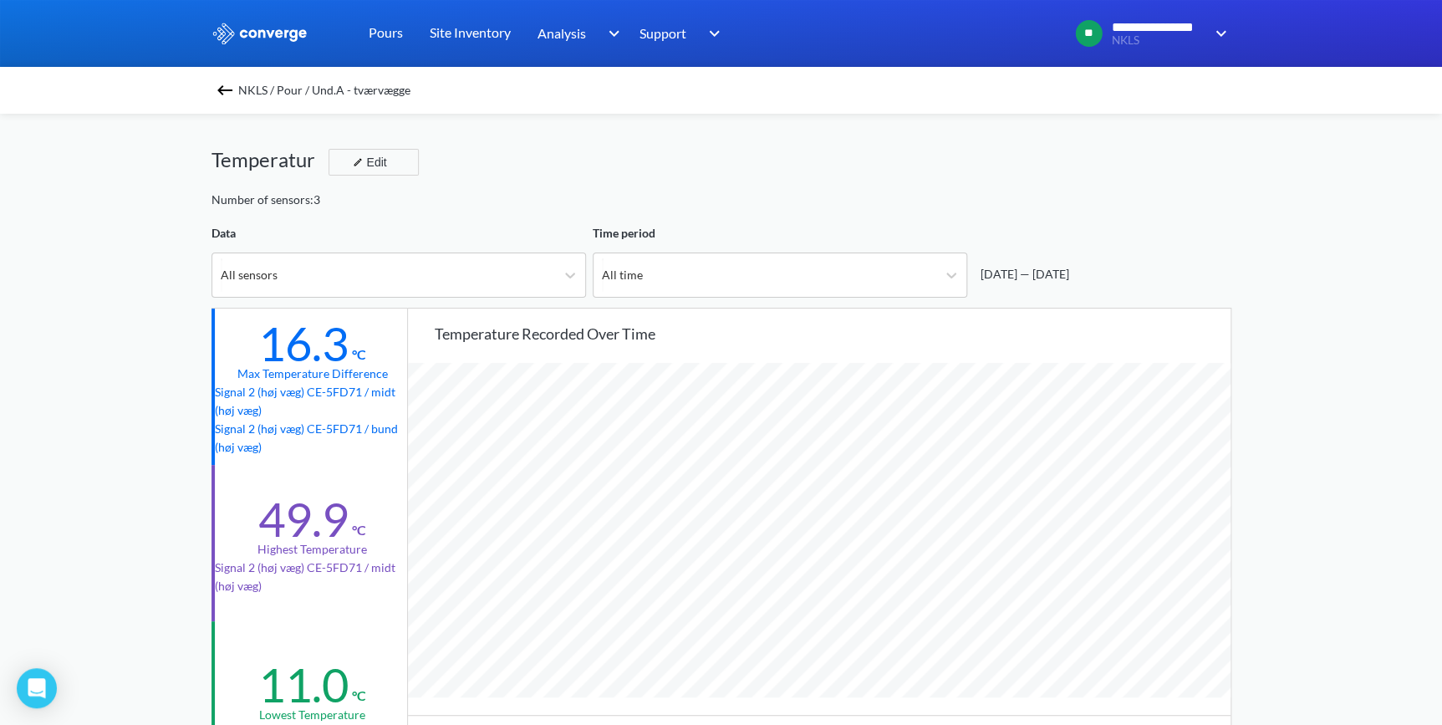
scroll to position [1400, 1441]
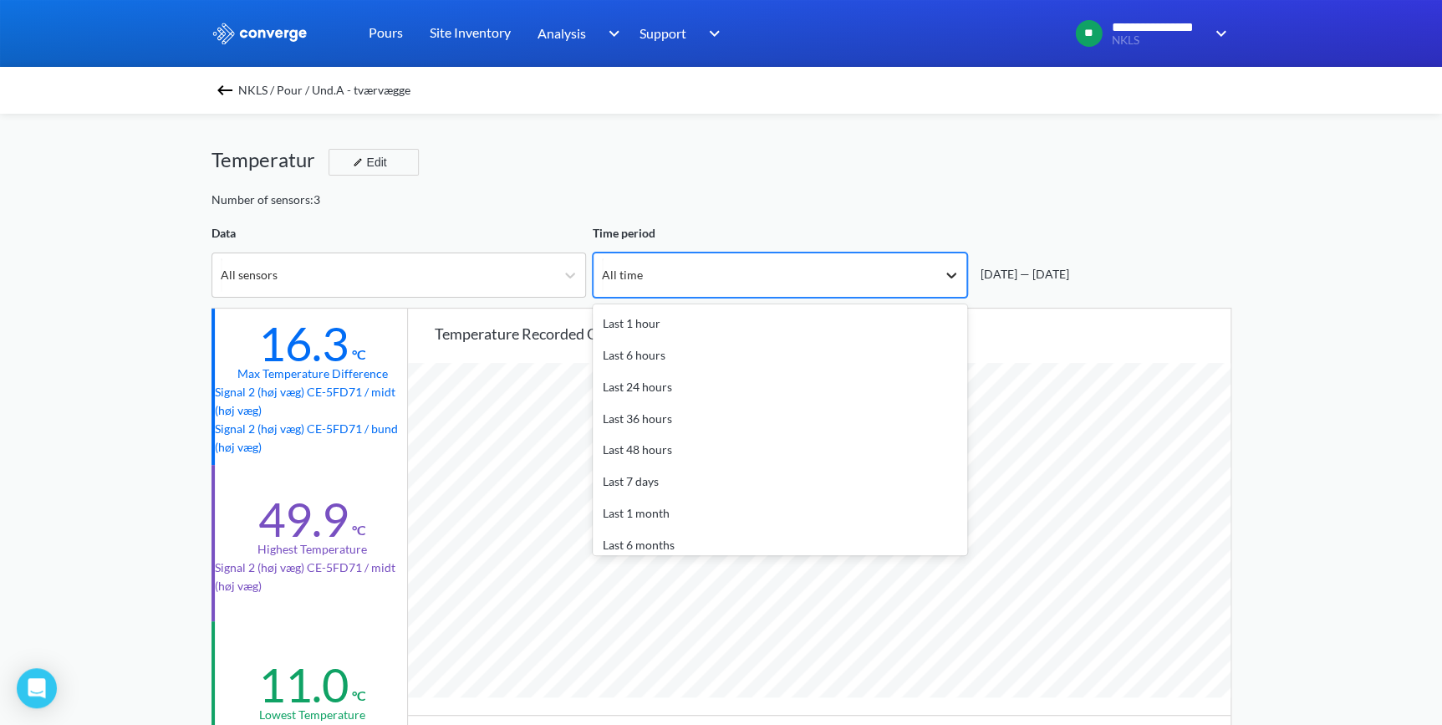
click at [946, 268] on icon at bounding box center [951, 275] width 17 height 17
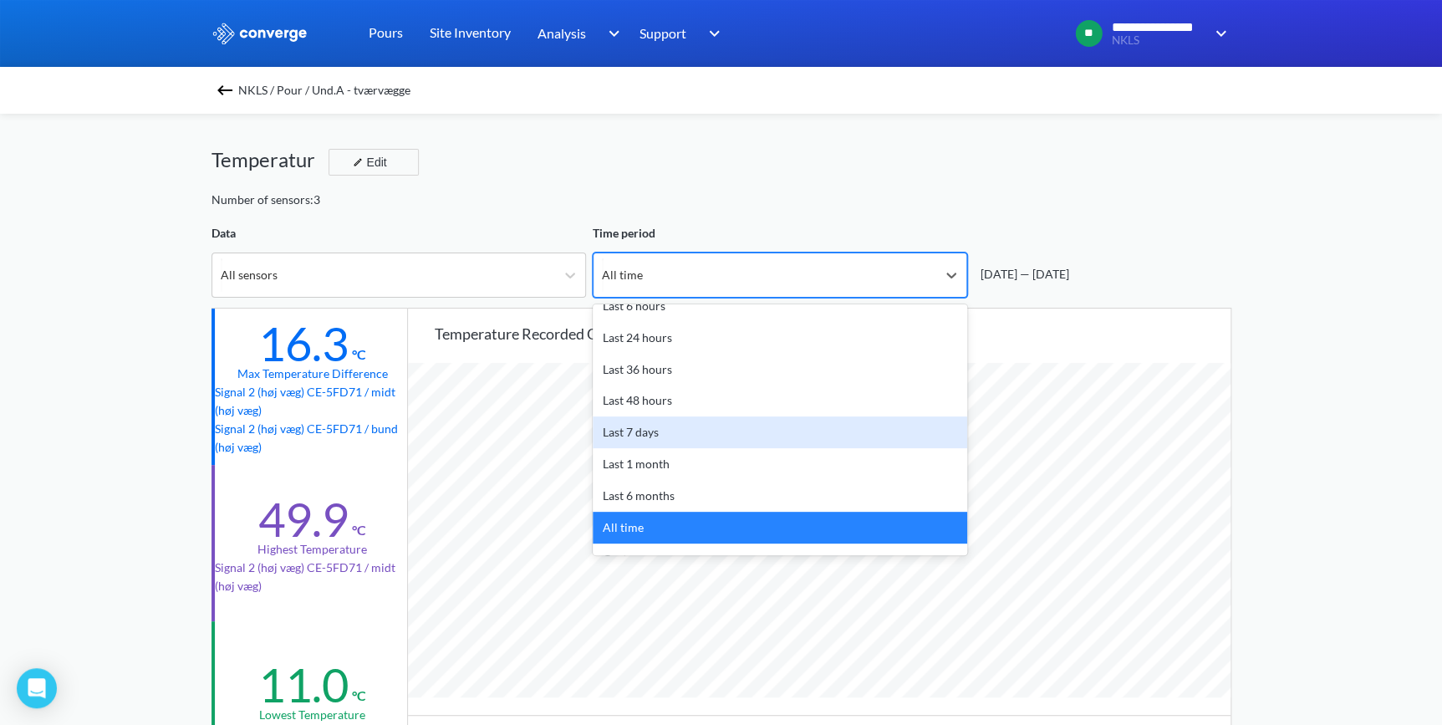
scroll to position [74, 0]
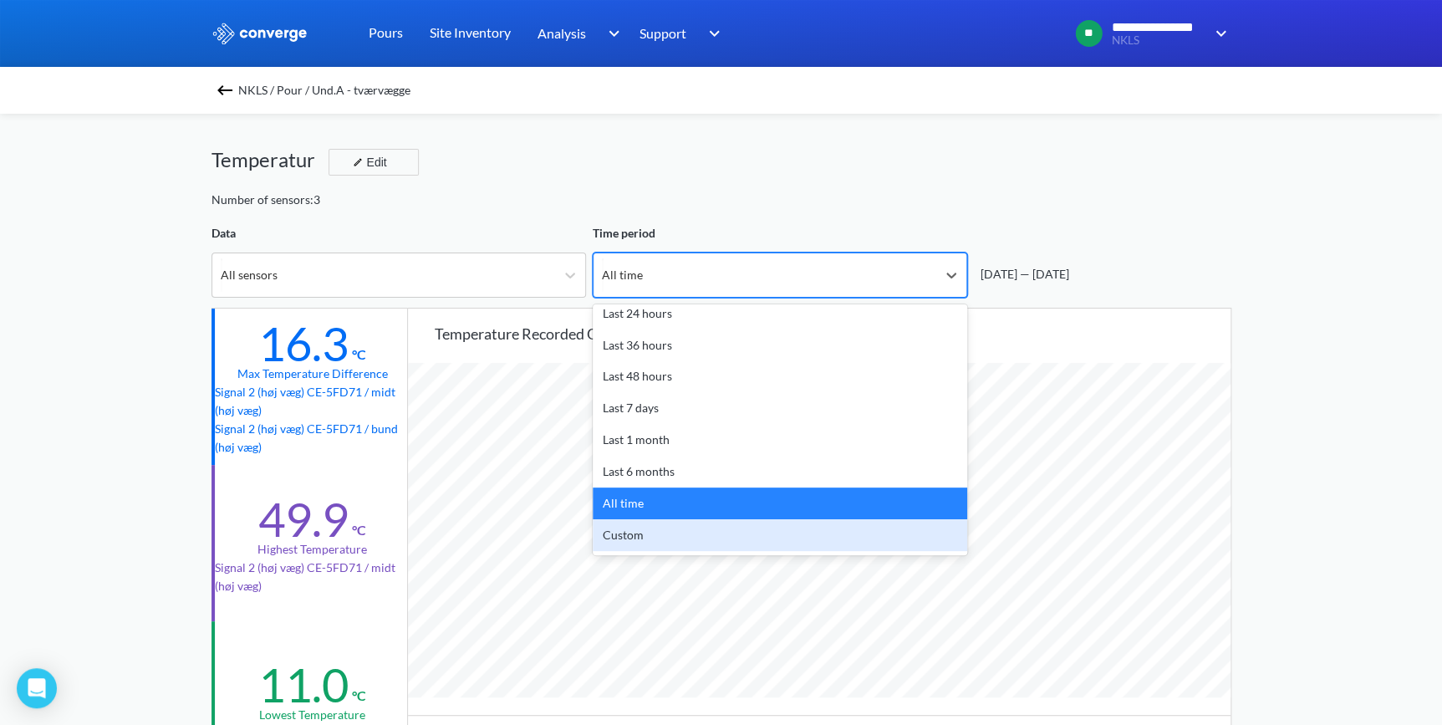
click at [779, 535] on div "Custom" at bounding box center [780, 535] width 374 height 32
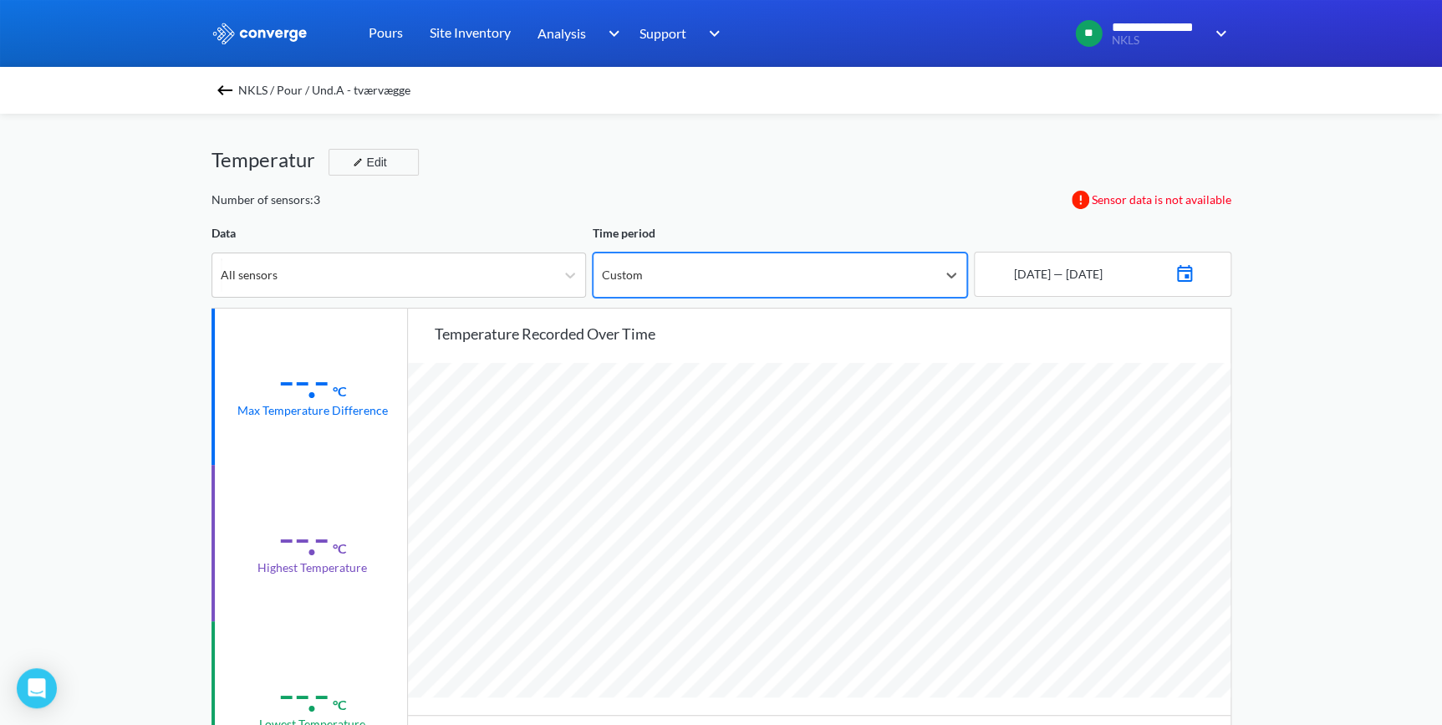
scroll to position [1400, 1441]
click at [1194, 268] on img at bounding box center [1184, 271] width 20 height 23
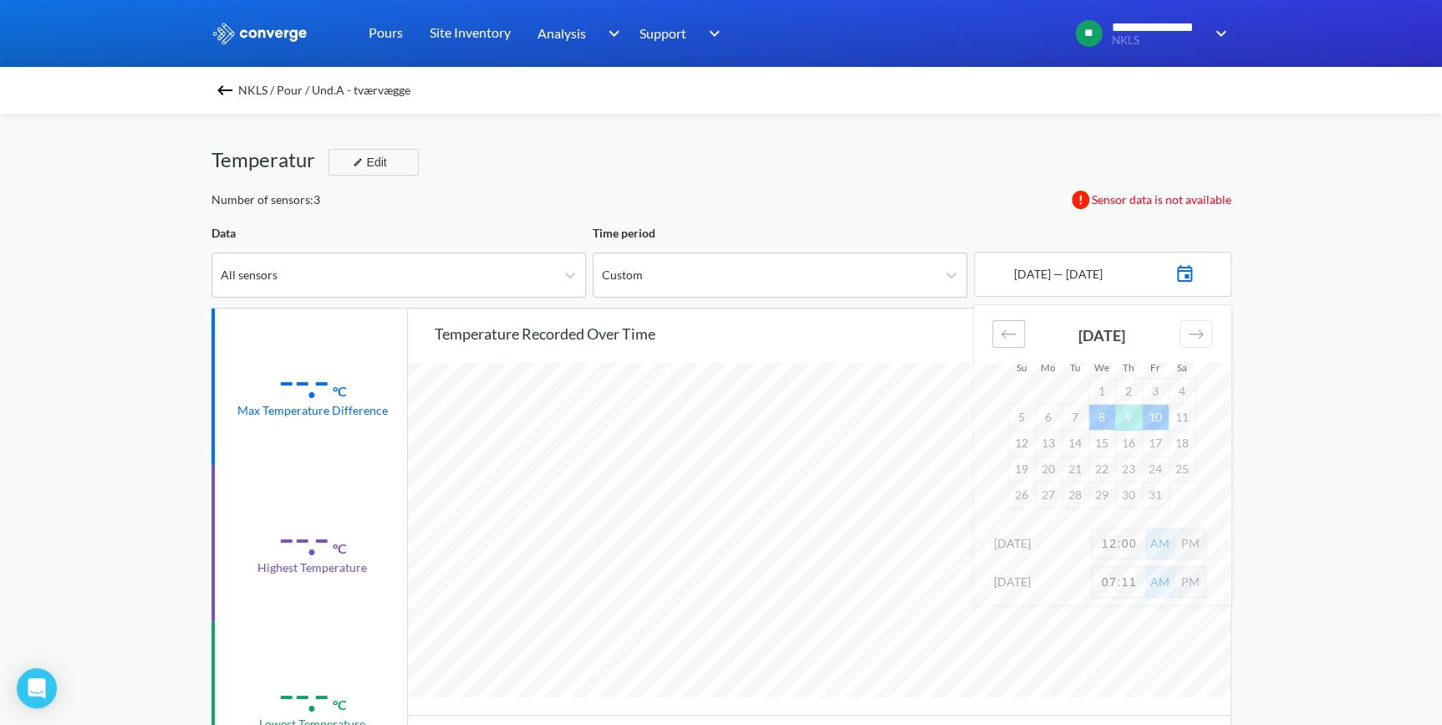
click at [1000, 334] on icon "Move backward to switch to the previous month." at bounding box center [1008, 334] width 16 height 16
click at [1162, 498] on td "29" at bounding box center [1155, 494] width 27 height 26
click at [1193, 332] on icon "Move forward to switch to the next month." at bounding box center [1196, 334] width 16 height 16
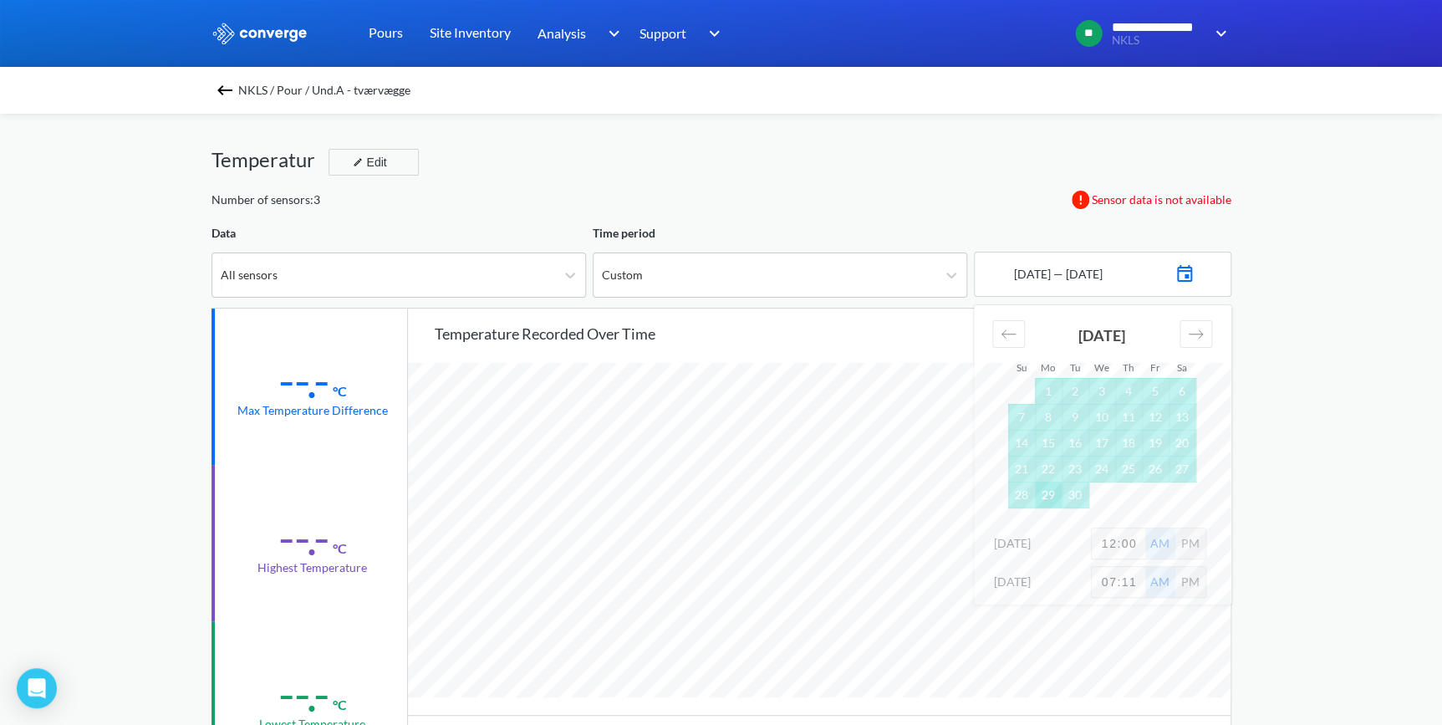
click at [1049, 498] on td "29" at bounding box center [1048, 494] width 27 height 26
click at [1276, 359] on div "**********" at bounding box center [721, 700] width 1442 height 1401
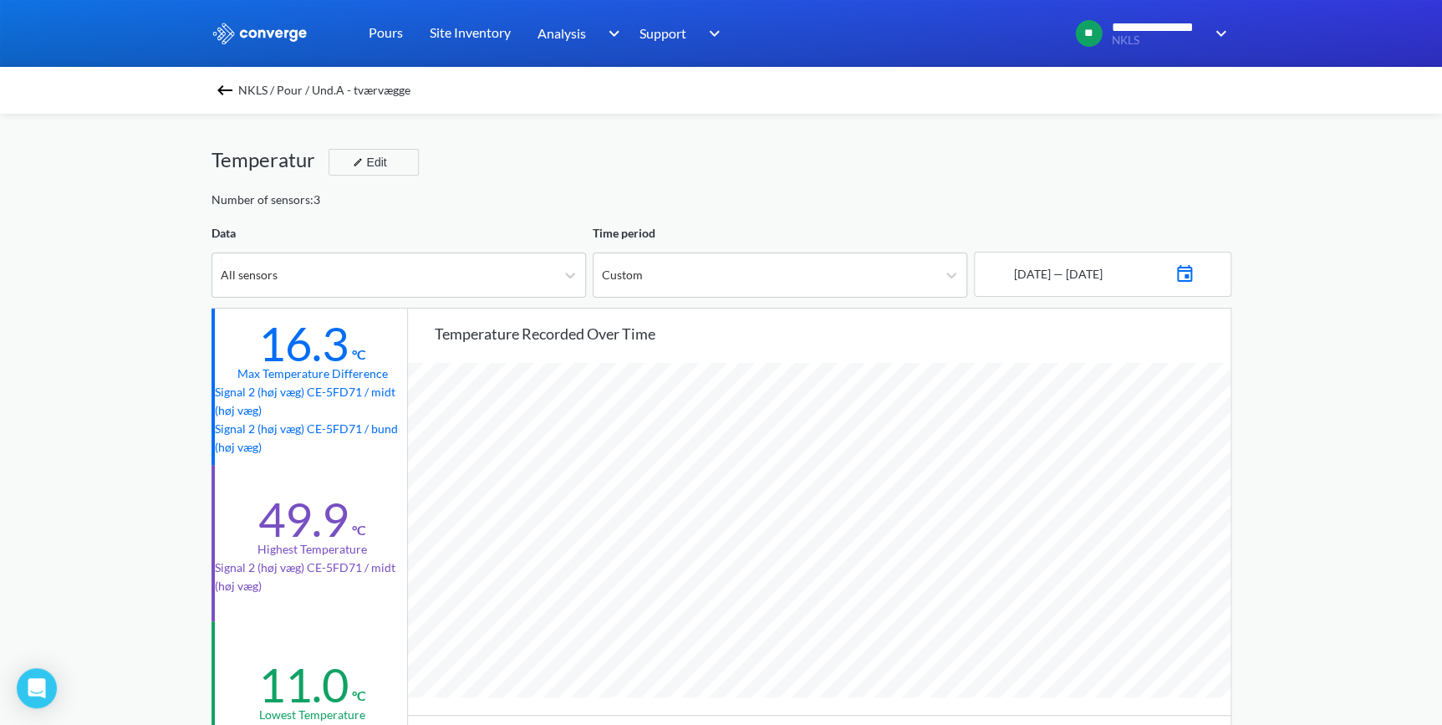
click at [1194, 276] on img at bounding box center [1184, 271] width 20 height 23
click at [1126, 494] on td "28" at bounding box center [1128, 494] width 27 height 26
click at [1283, 425] on div "**********" at bounding box center [721, 700] width 1442 height 1401
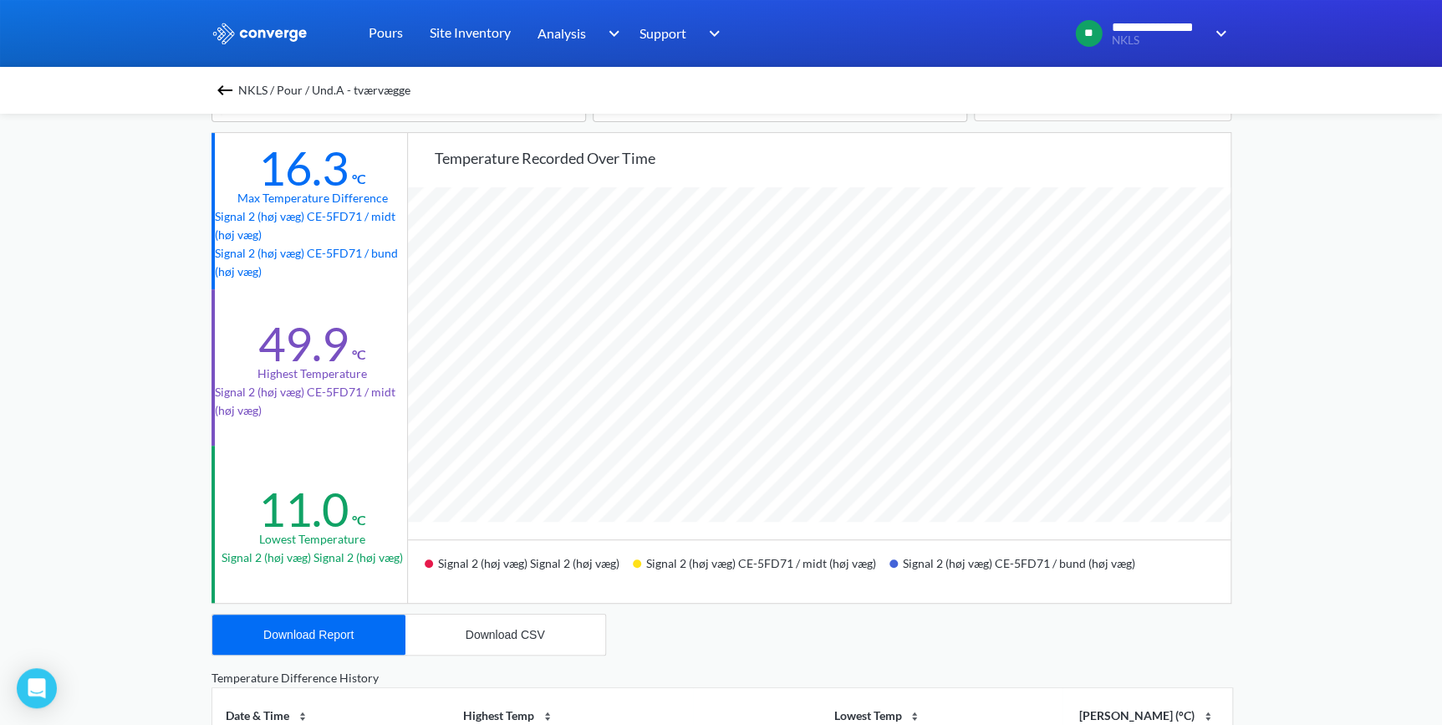
scroll to position [303, 0]
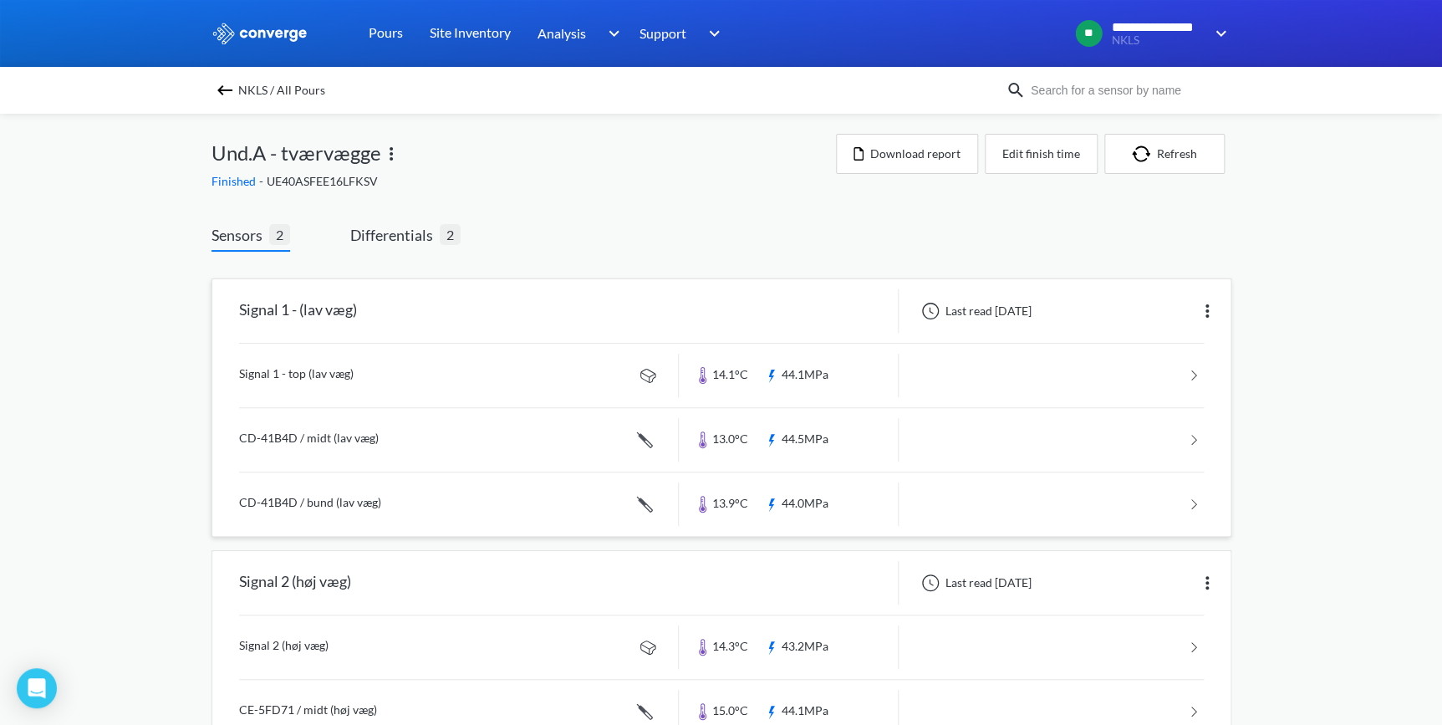
click at [319, 374] on link at bounding box center [721, 375] width 964 height 64
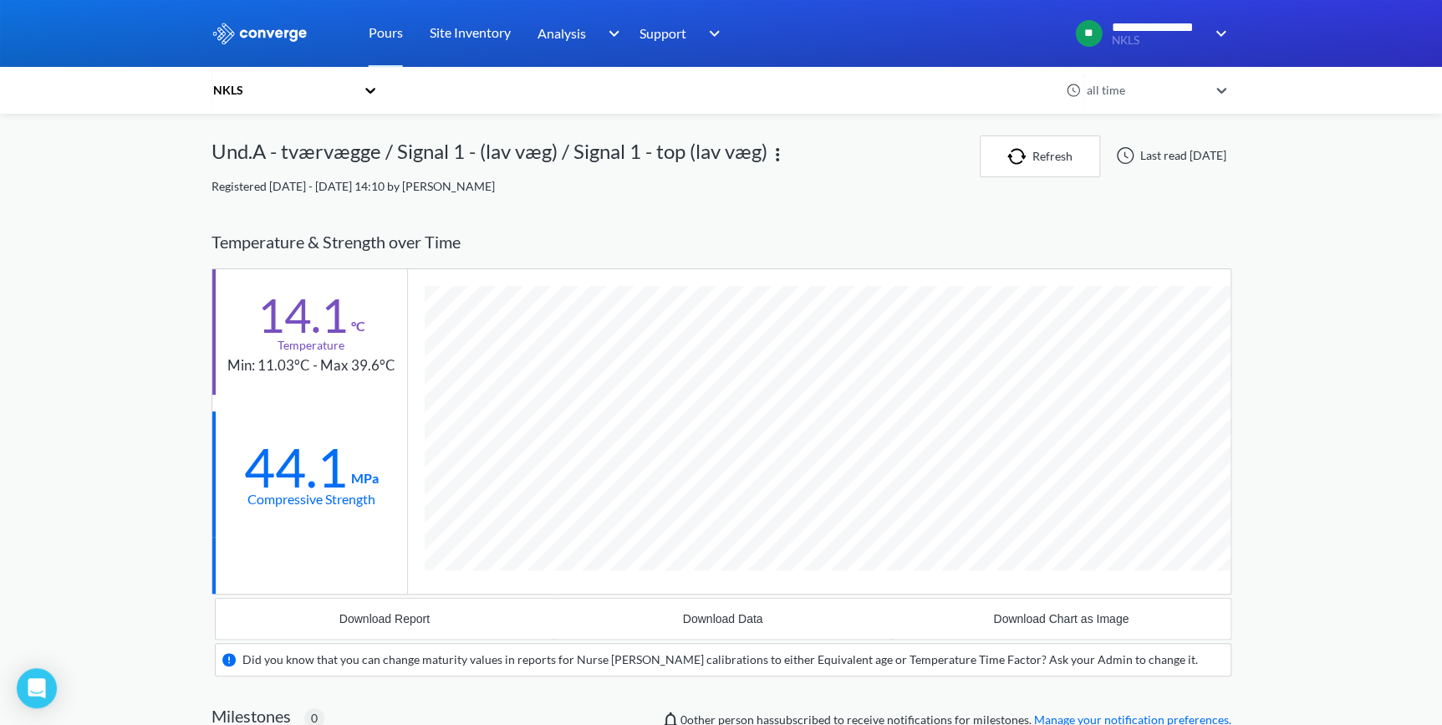
scroll to position [1036, 1020]
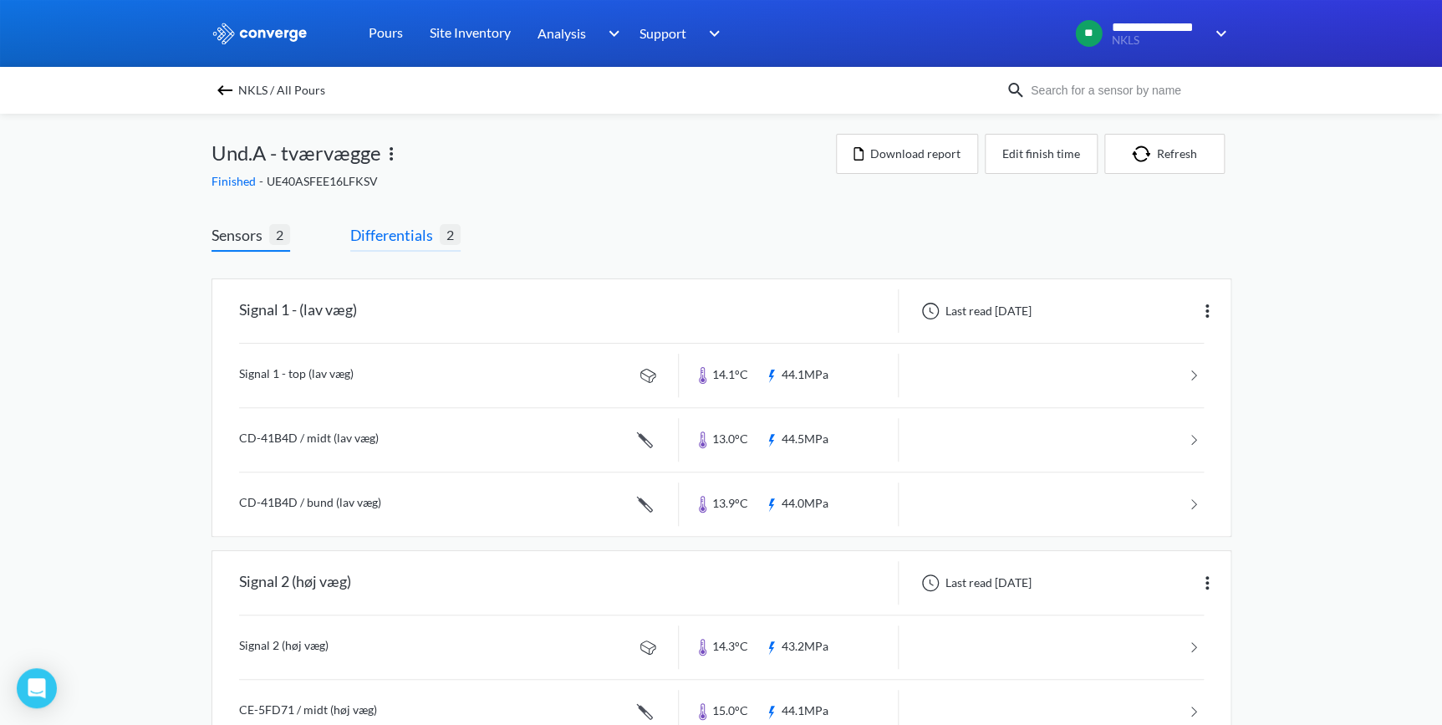
click at [365, 238] on span "Differentials" at bounding box center [394, 234] width 89 height 23
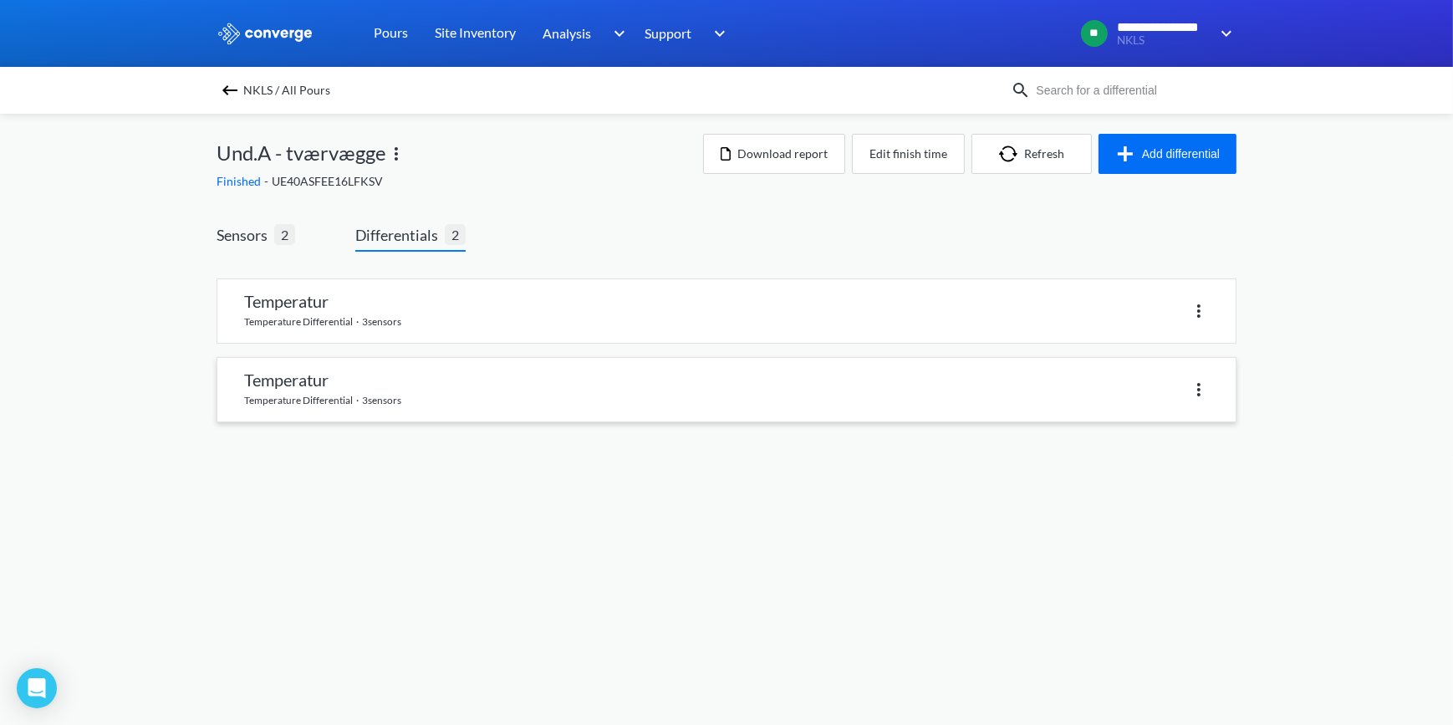
click at [317, 405] on link at bounding box center [726, 390] width 1018 height 64
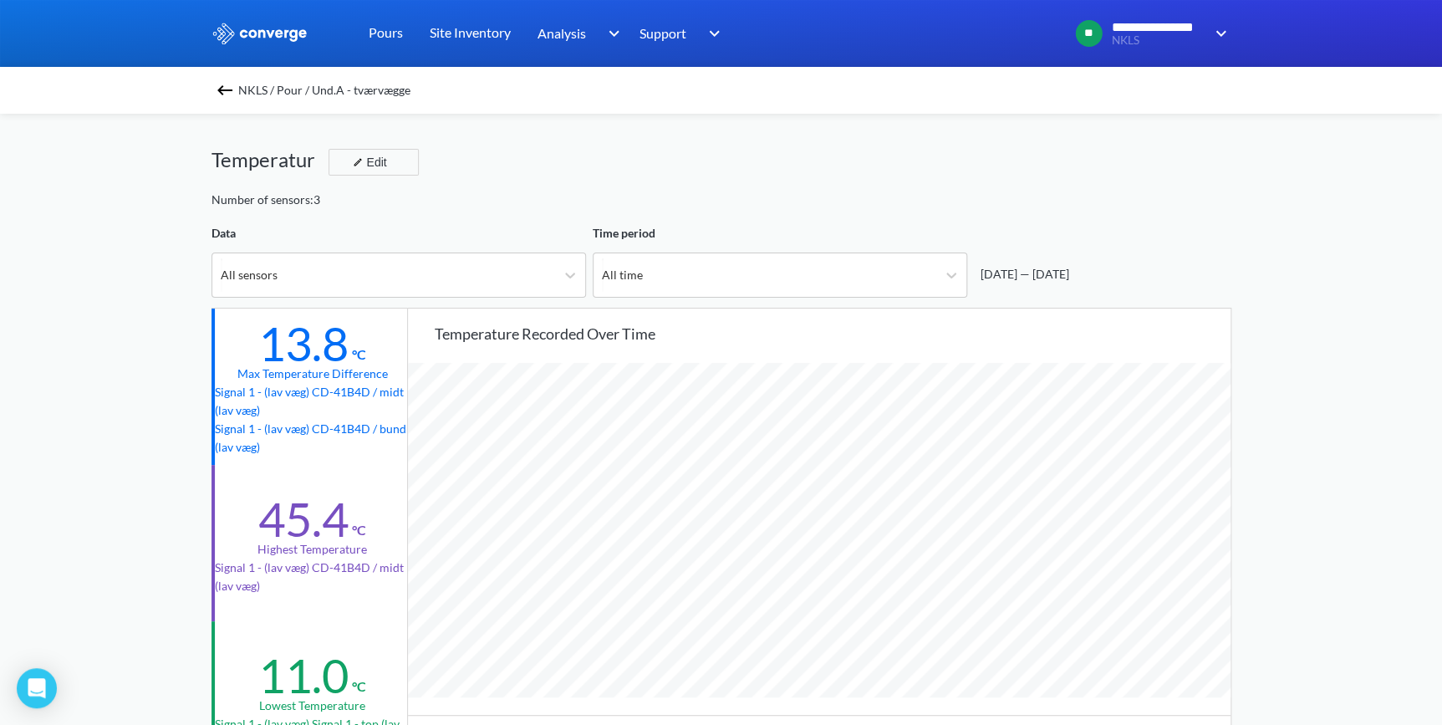
scroll to position [1400, 1441]
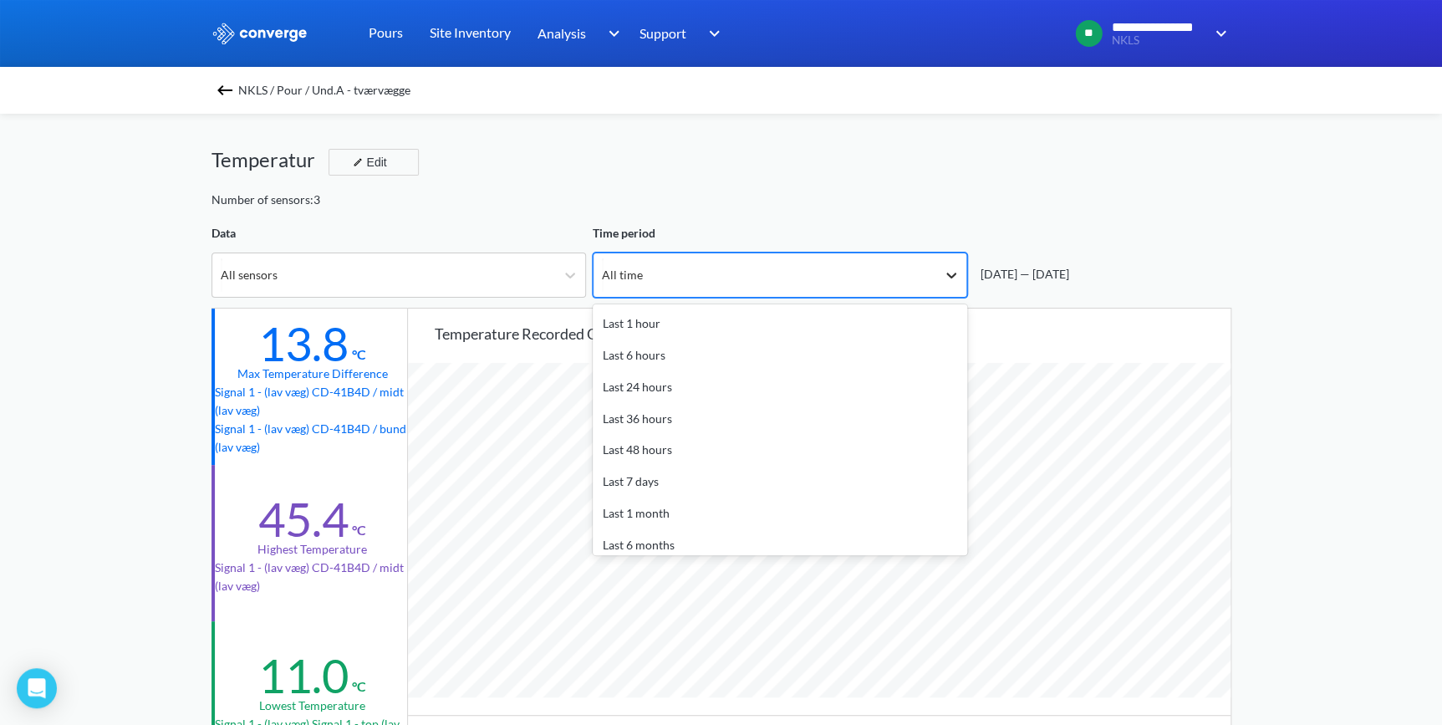
click at [951, 271] on icon at bounding box center [951, 275] width 17 height 17
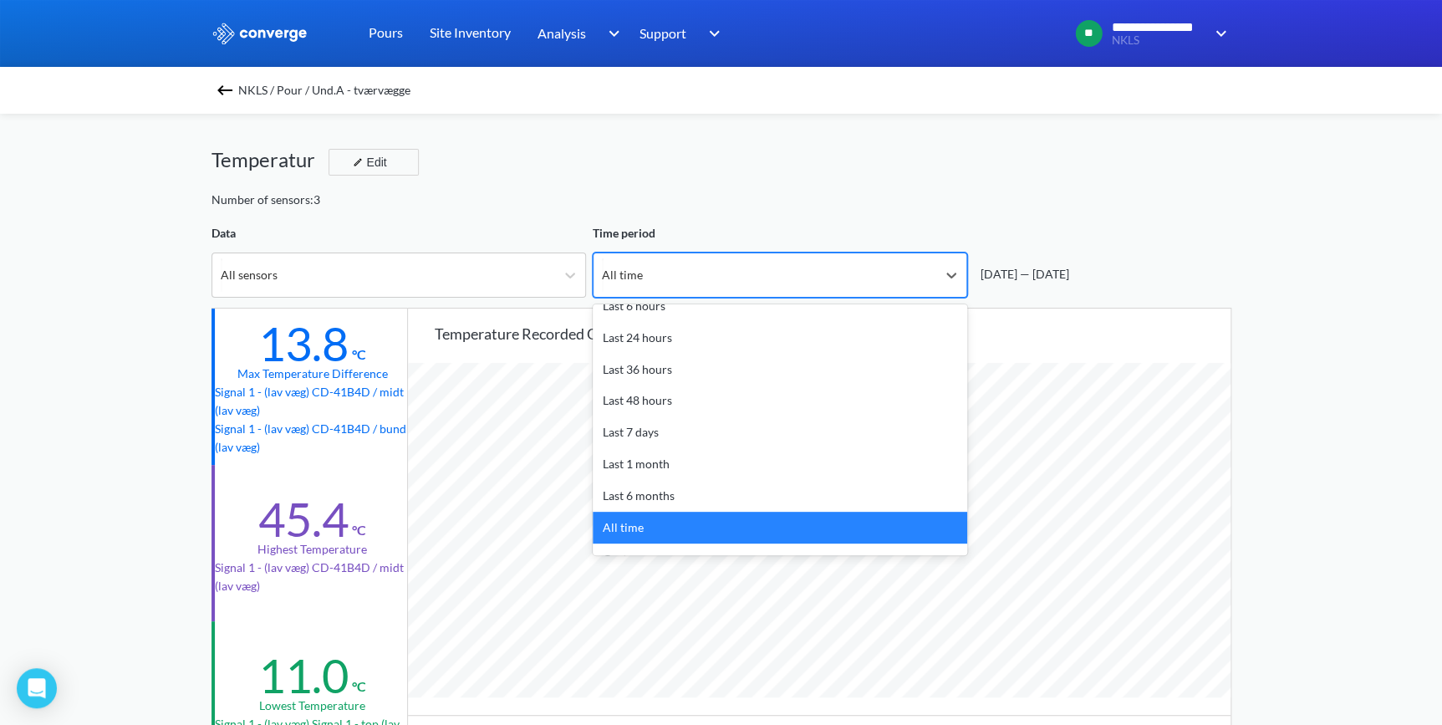
scroll to position [74, 0]
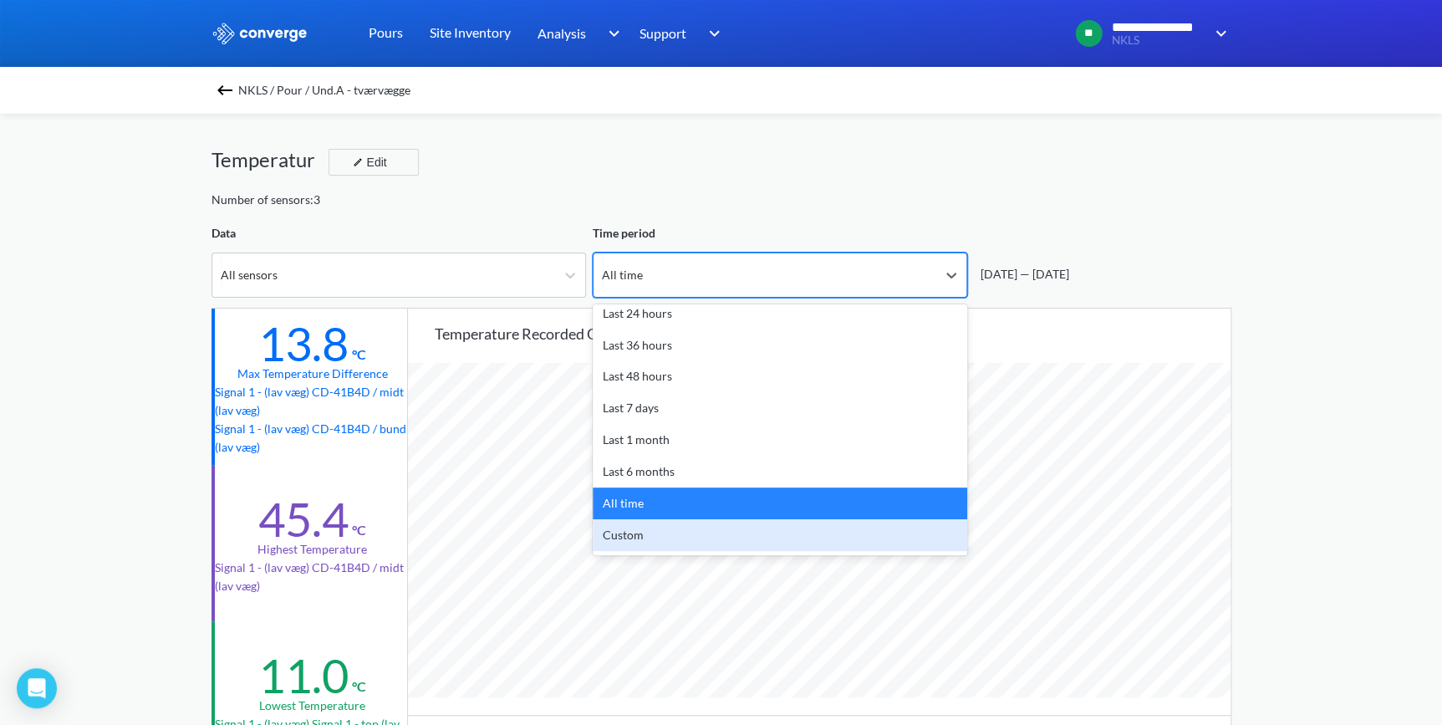
click at [783, 537] on div "Custom" at bounding box center [780, 535] width 374 height 32
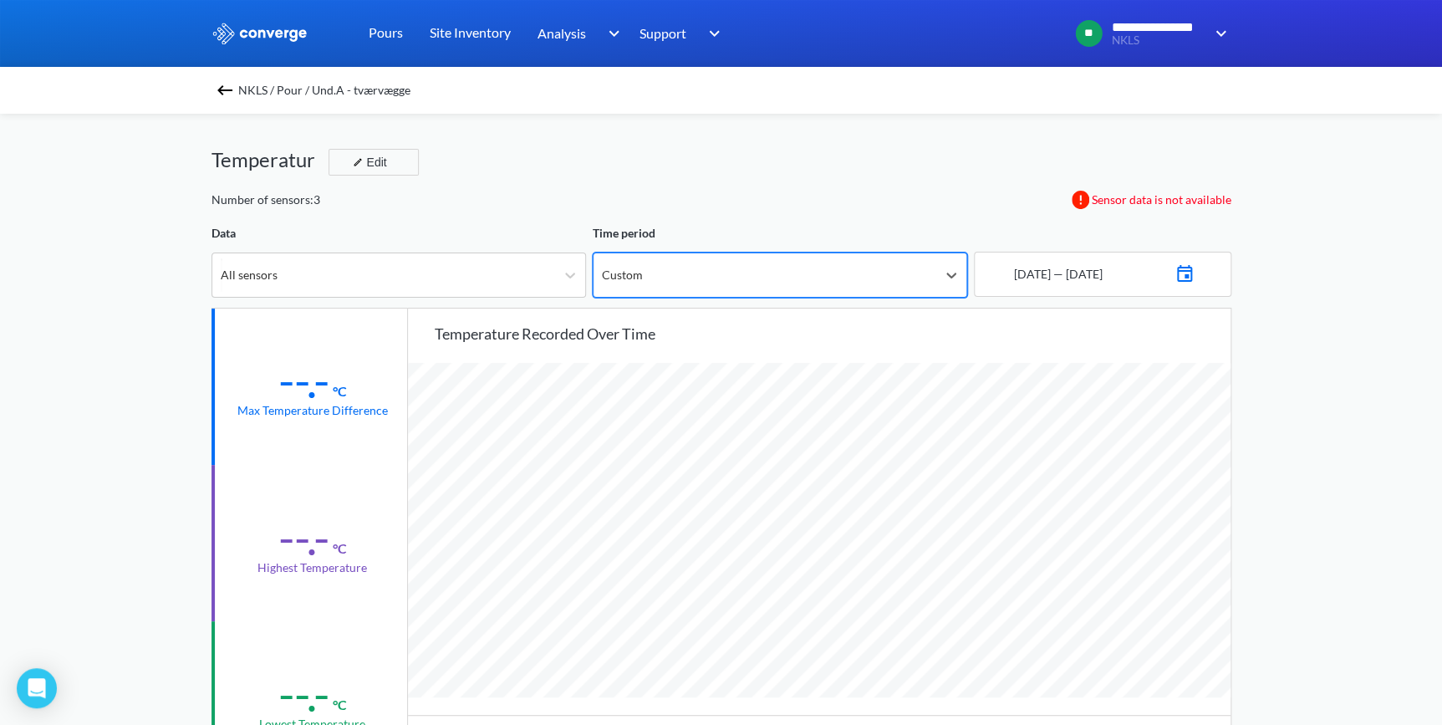
scroll to position [1400, 1441]
click at [1194, 266] on img at bounding box center [1184, 271] width 20 height 23
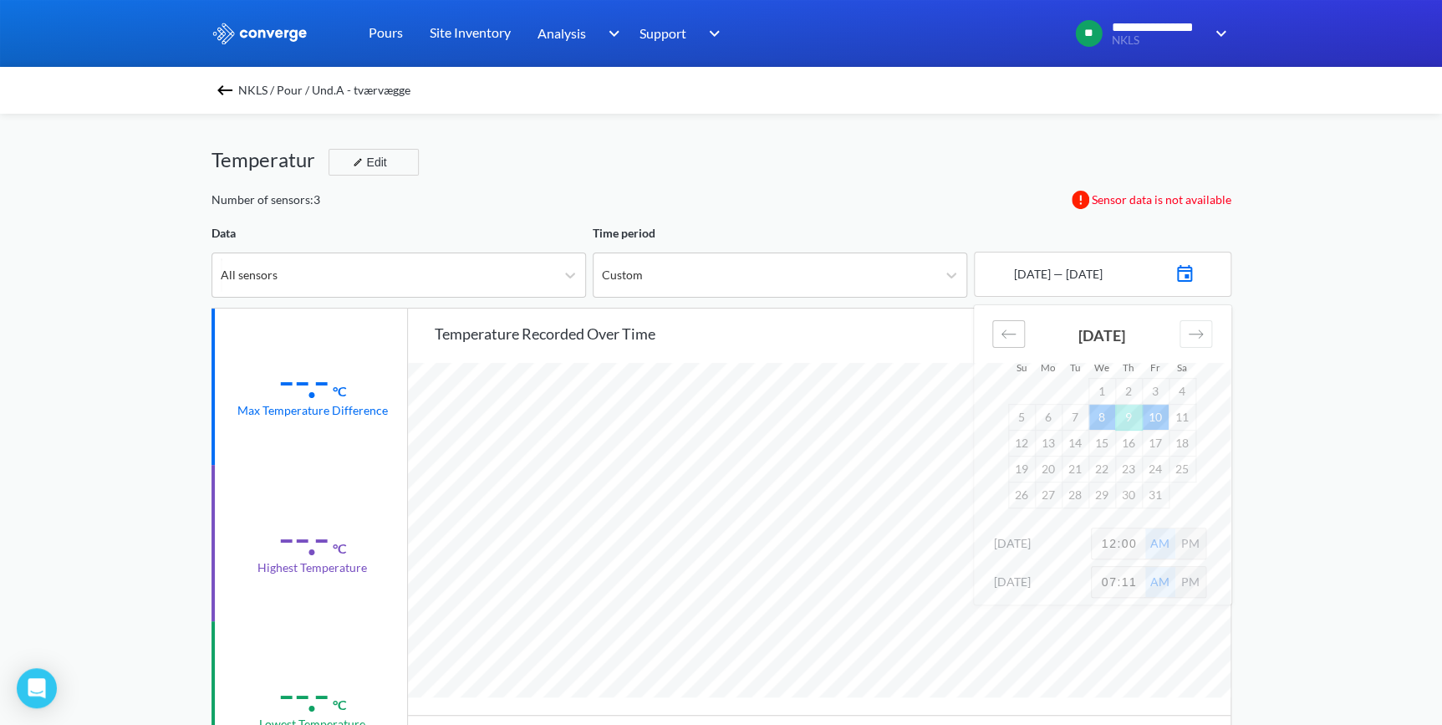
click at [1011, 334] on icon "Move backward to switch to the previous month." at bounding box center [1008, 334] width 16 height 16
click at [1131, 497] on td "28" at bounding box center [1128, 494] width 27 height 26
click at [1193, 340] on icon "Move forward to switch to the next month." at bounding box center [1196, 334] width 16 height 16
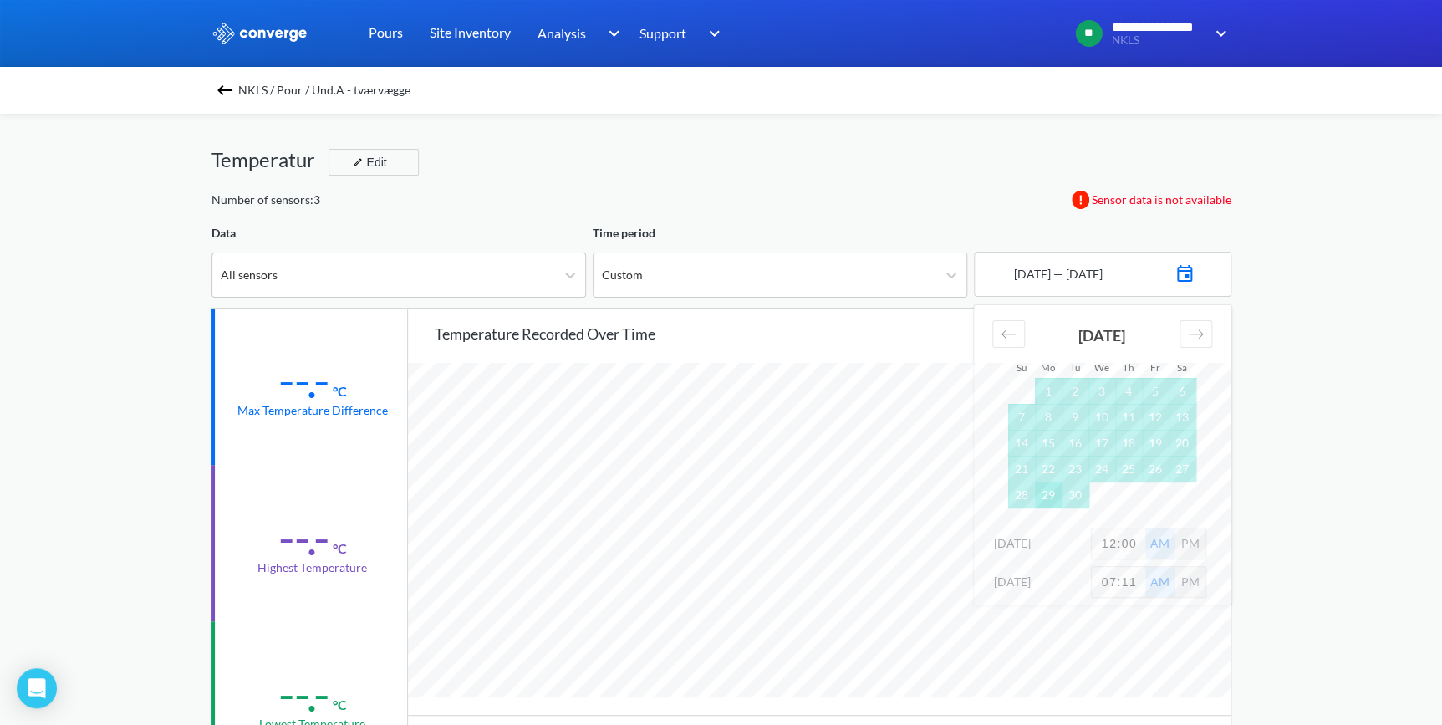
click at [1045, 493] on td "29" at bounding box center [1048, 494] width 27 height 26
click at [1295, 504] on div "**********" at bounding box center [721, 700] width 1442 height 1401
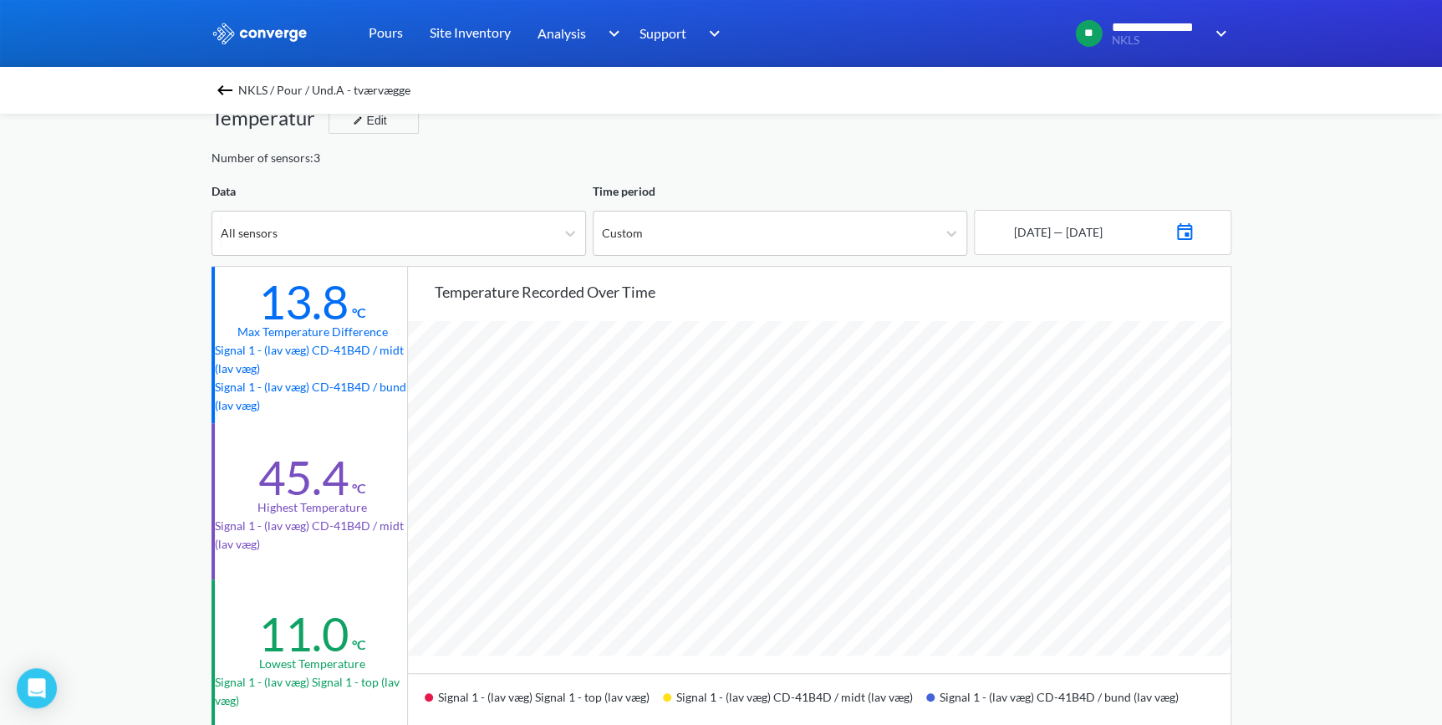
scroll to position [0, 0]
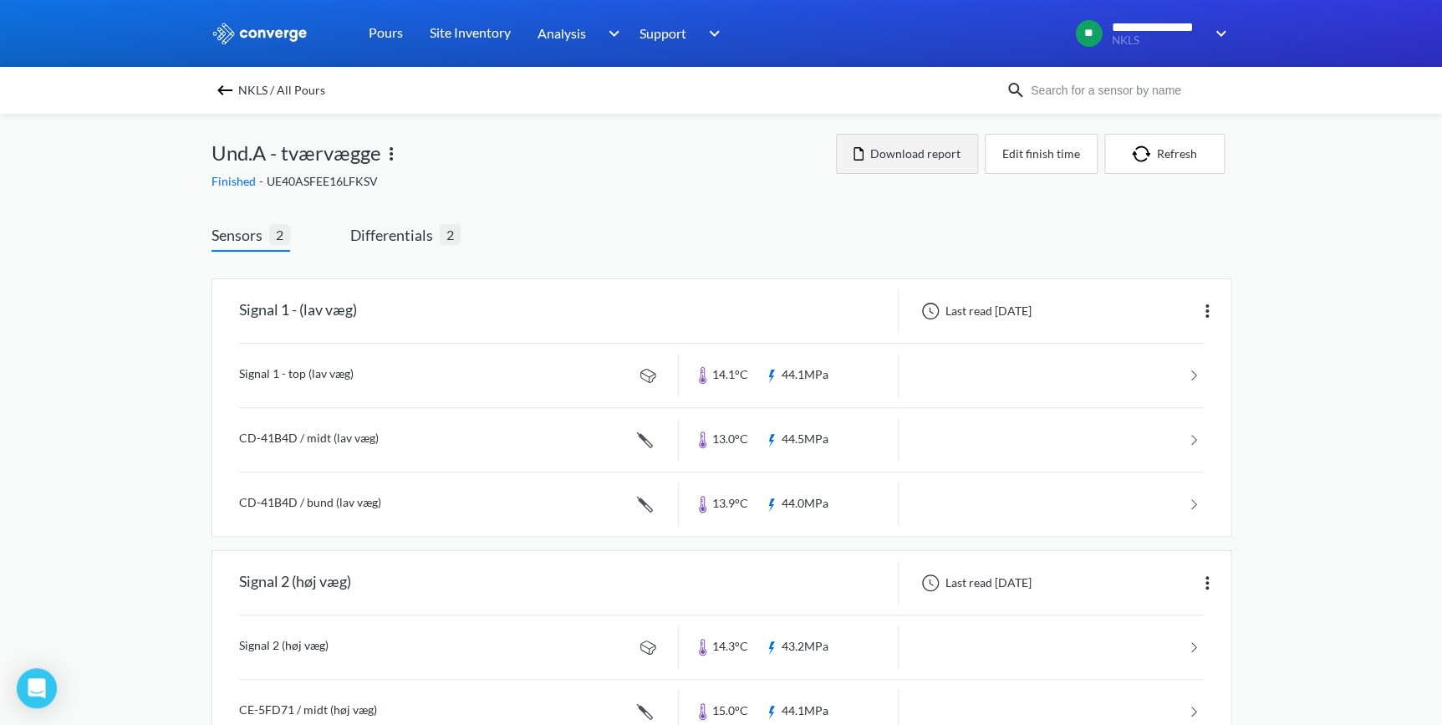
click at [906, 158] on button "Download report" at bounding box center [907, 154] width 142 height 40
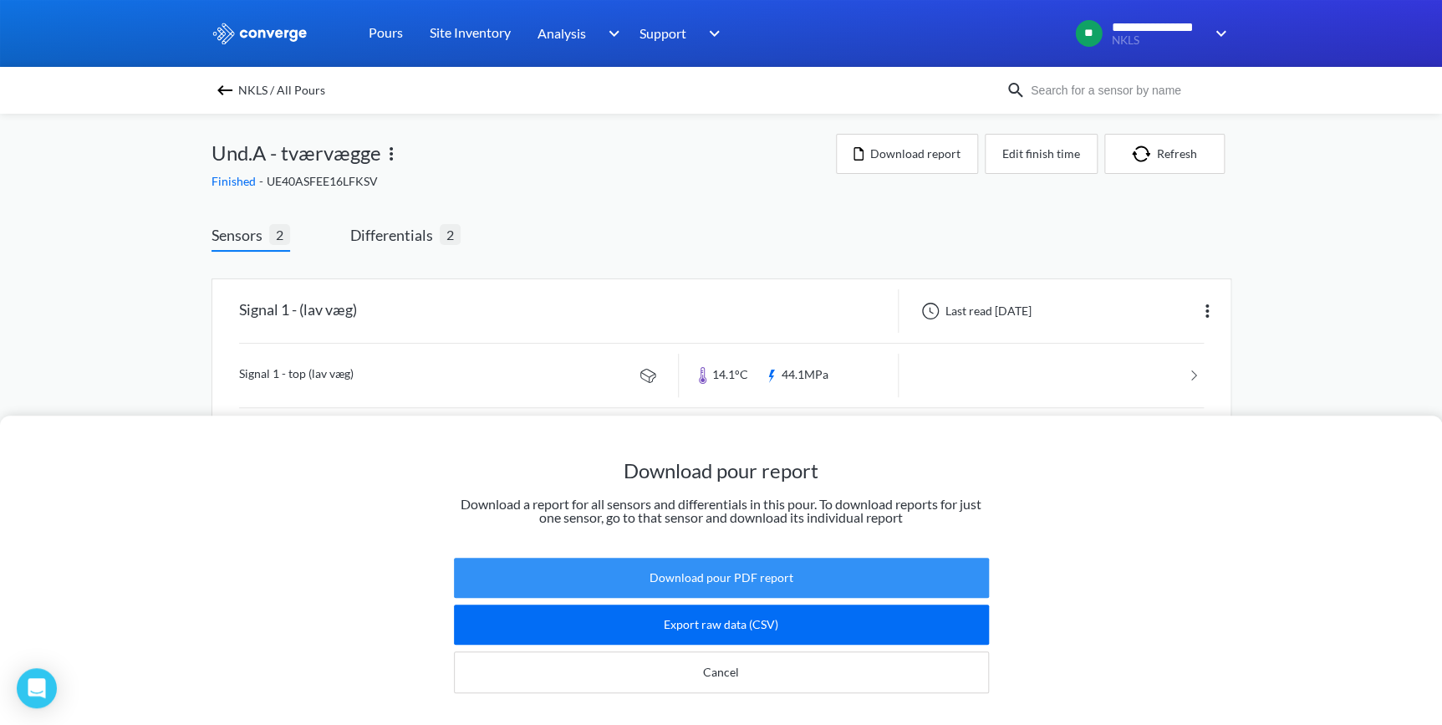
click at [719, 563] on button "Download pour PDF report" at bounding box center [721, 577] width 535 height 40
